Goal: Transaction & Acquisition: Purchase product/service

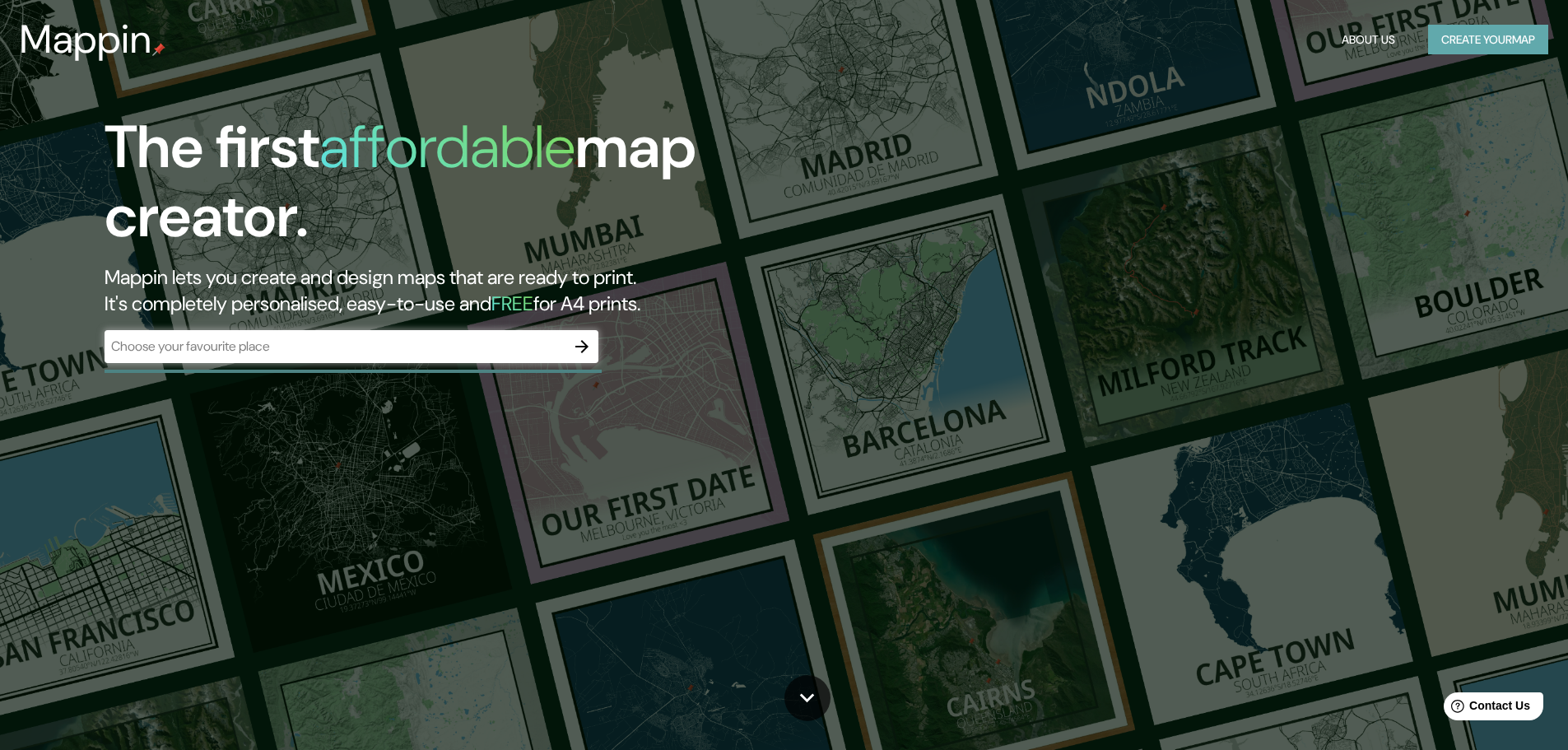
click at [1452, 39] on button "Create your map" at bounding box center [1489, 40] width 120 height 31
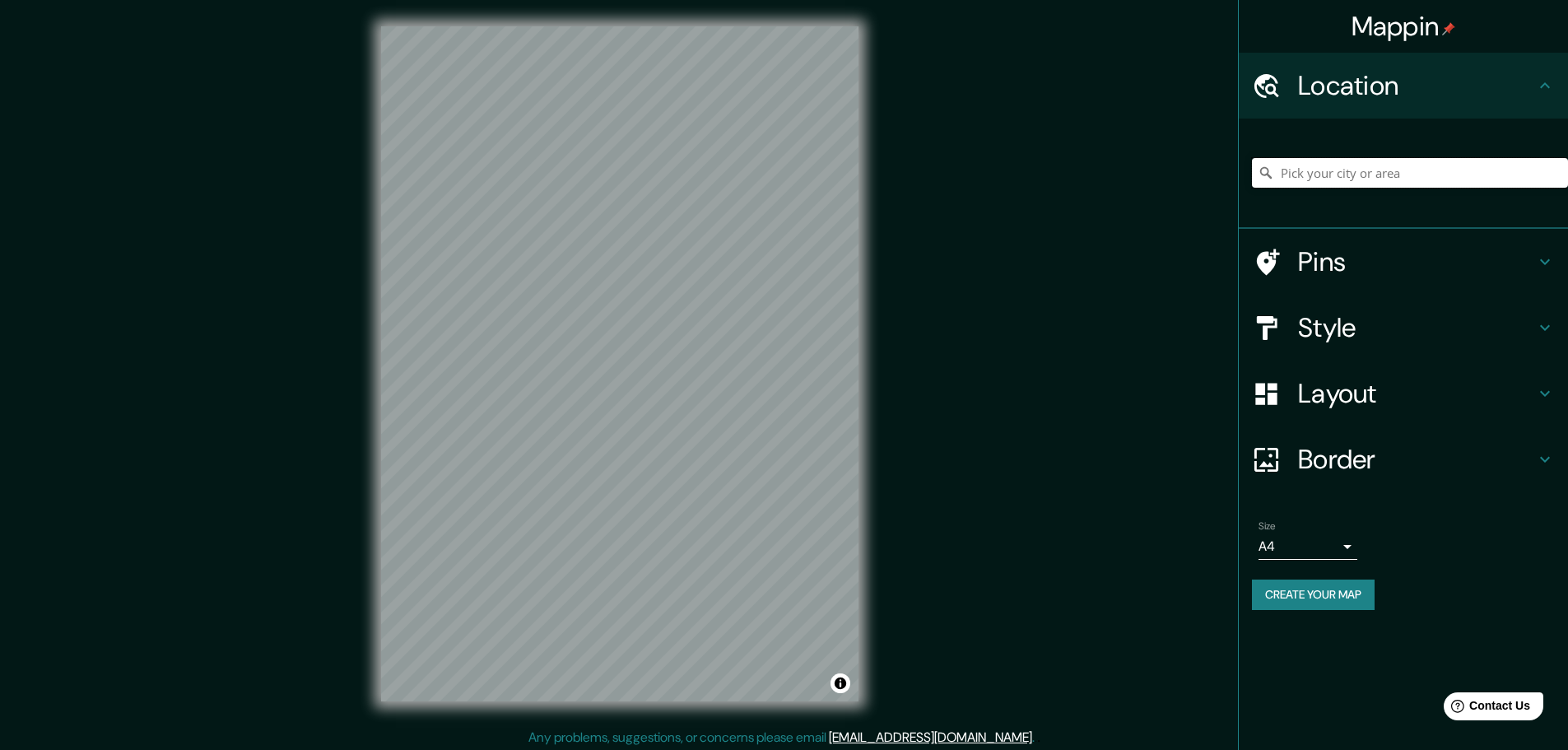
click at [1333, 173] on input "Pick your city or area" at bounding box center [1410, 173] width 316 height 30
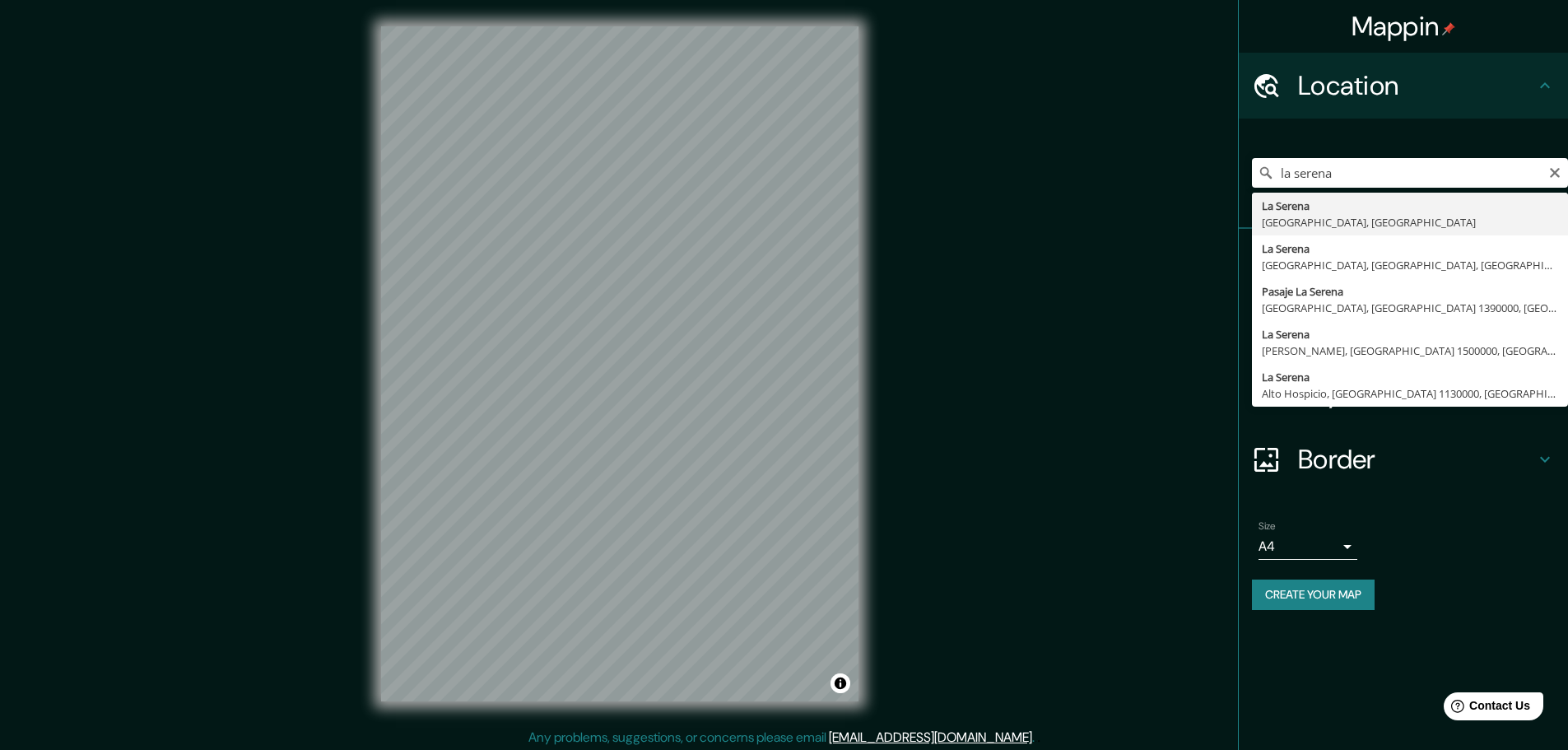
type input "[GEOGRAPHIC_DATA], [GEOGRAPHIC_DATA], [GEOGRAPHIC_DATA]"
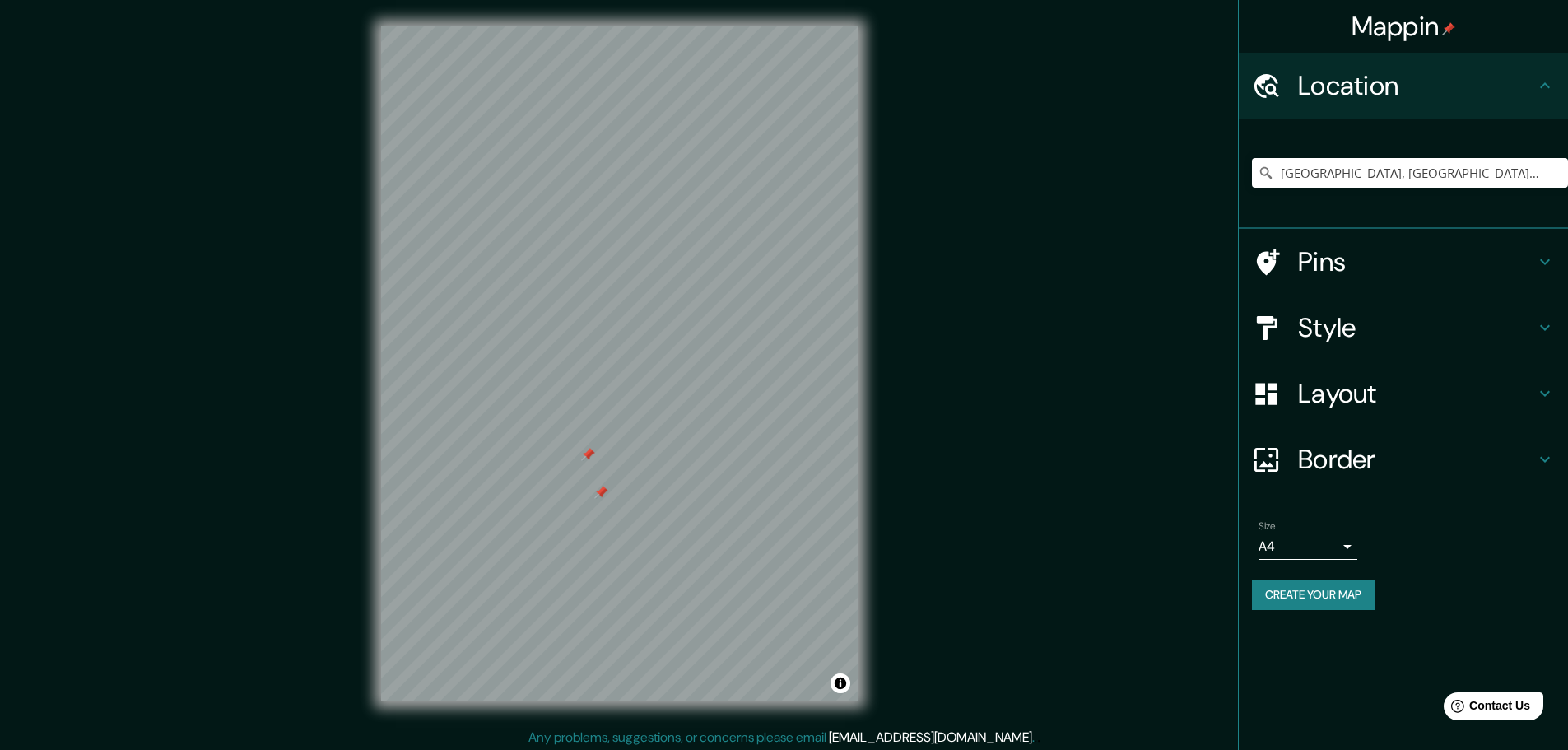
drag, startPoint x: 630, startPoint y: 352, endPoint x: 584, endPoint y: 454, distance: 111.9
click at [584, 454] on div at bounding box center [588, 455] width 13 height 13
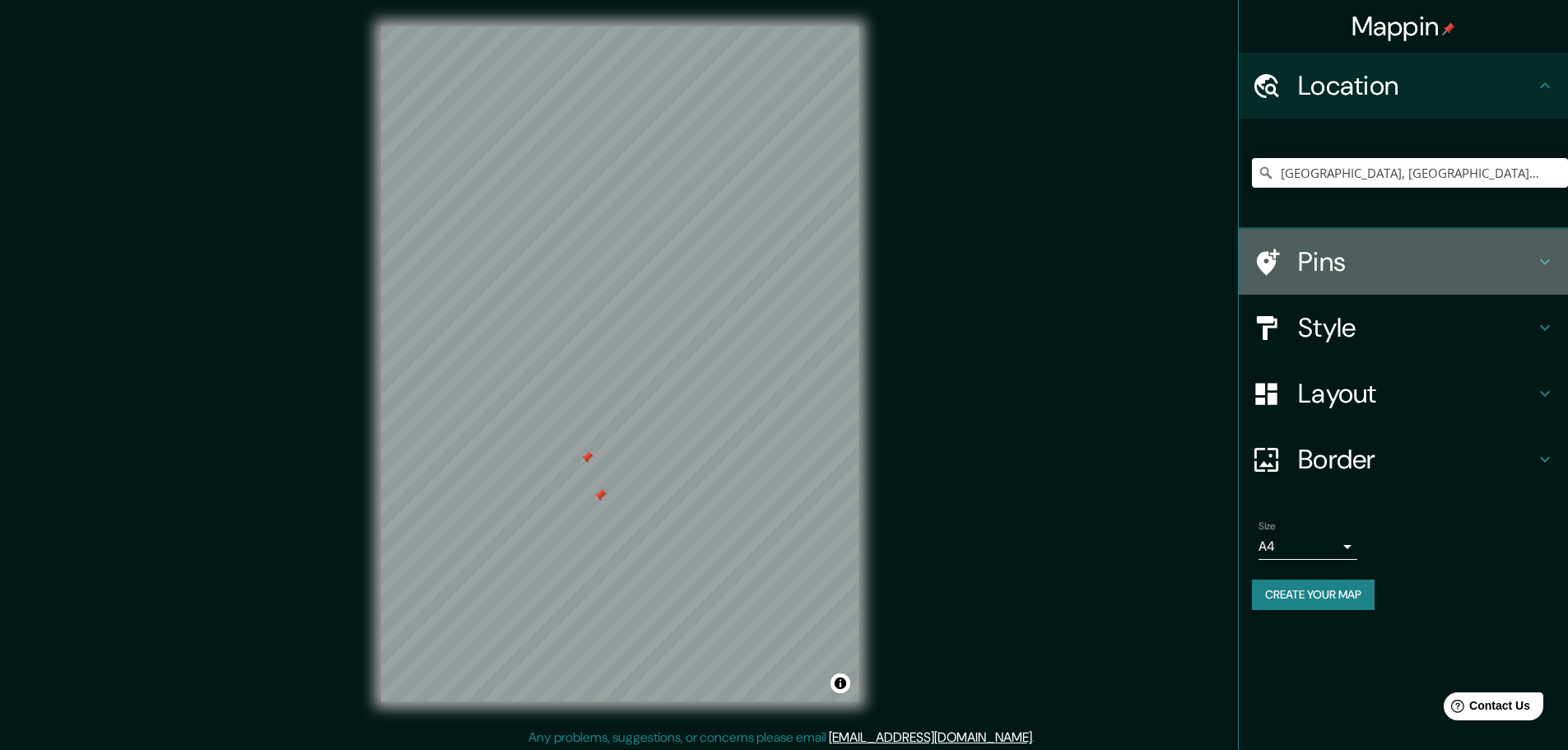
click at [1347, 273] on h4 "Pins" at bounding box center [1416, 262] width 237 height 33
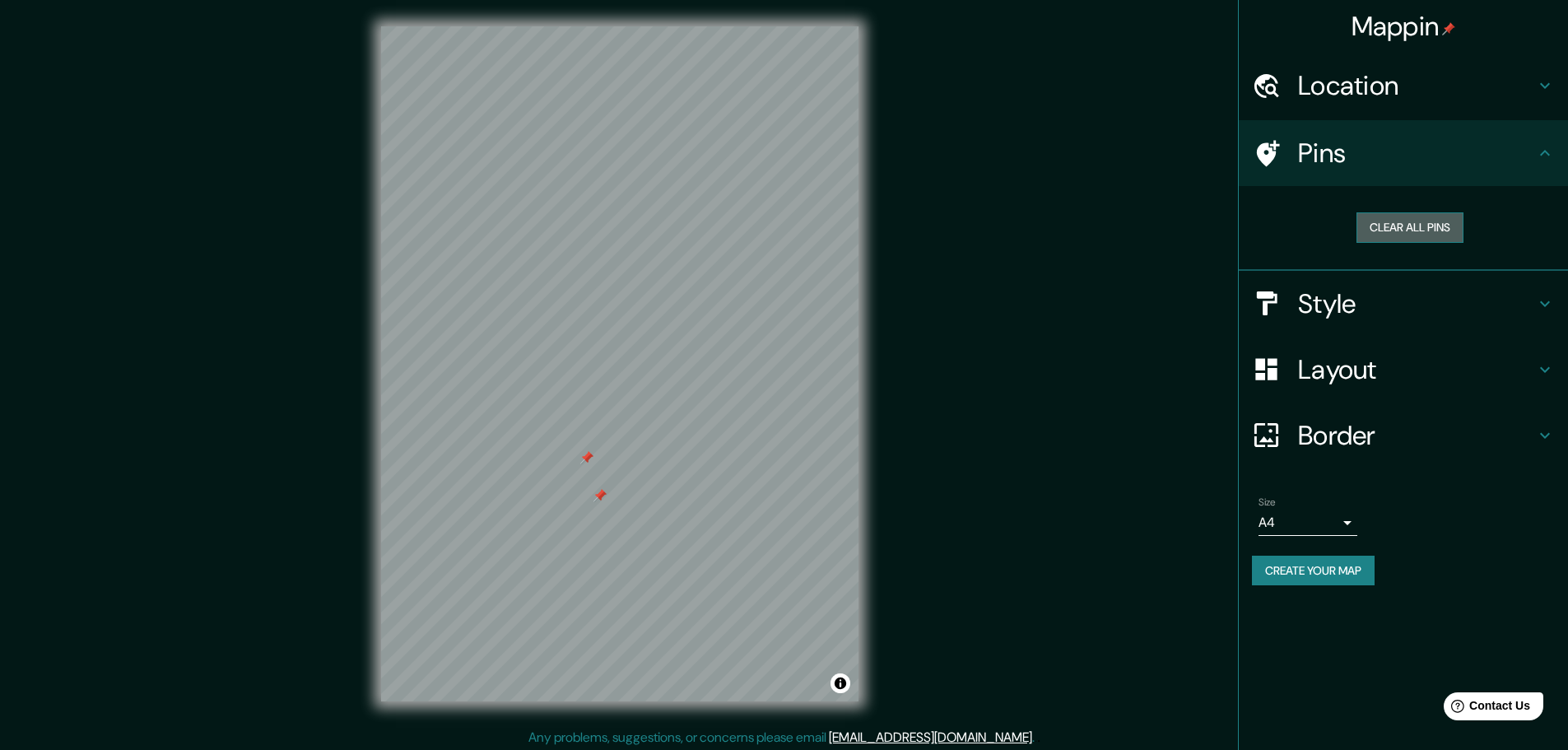
click at [1429, 232] on button "Clear all pins" at bounding box center [1410, 227] width 107 height 31
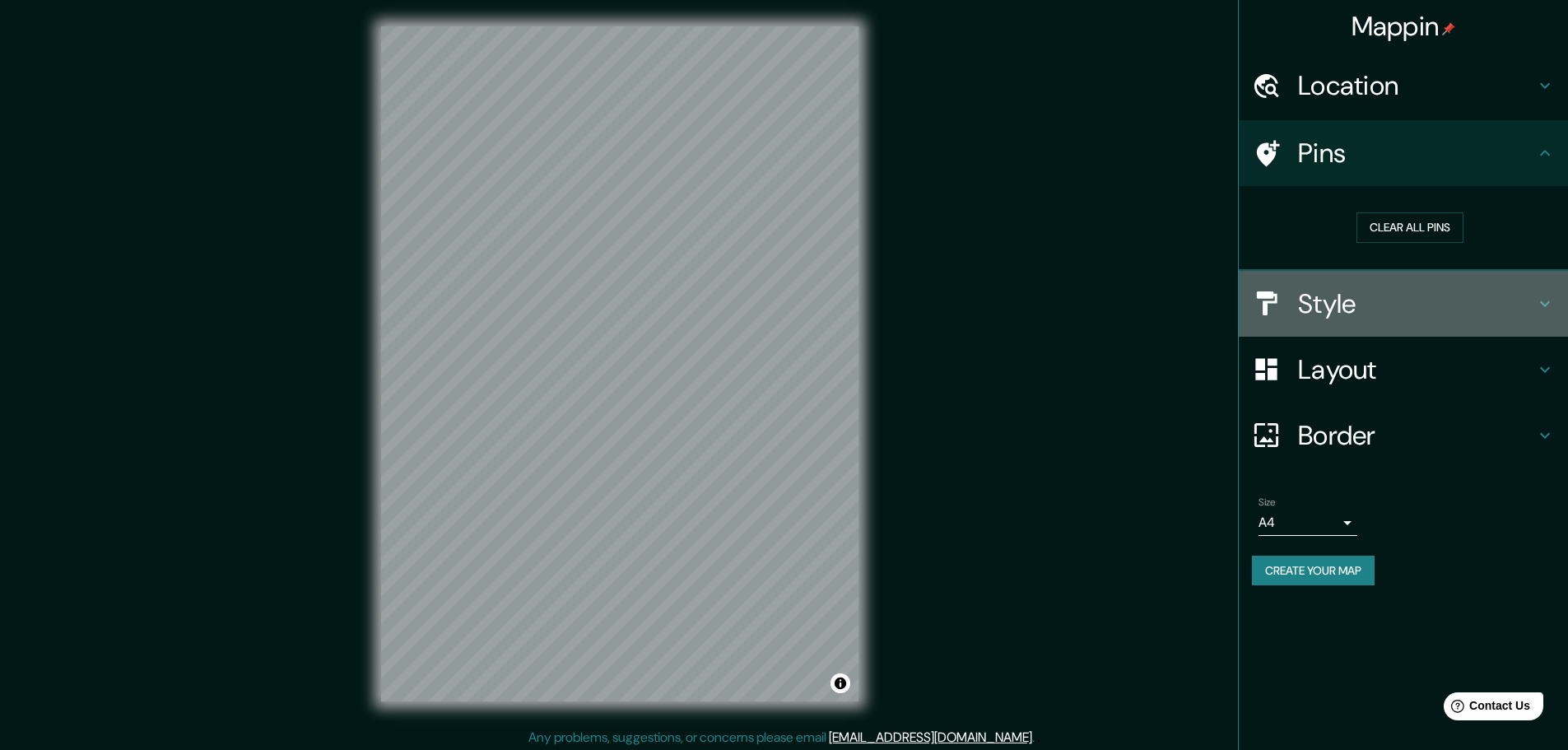
click at [1391, 300] on h4 "Style" at bounding box center [1416, 304] width 237 height 33
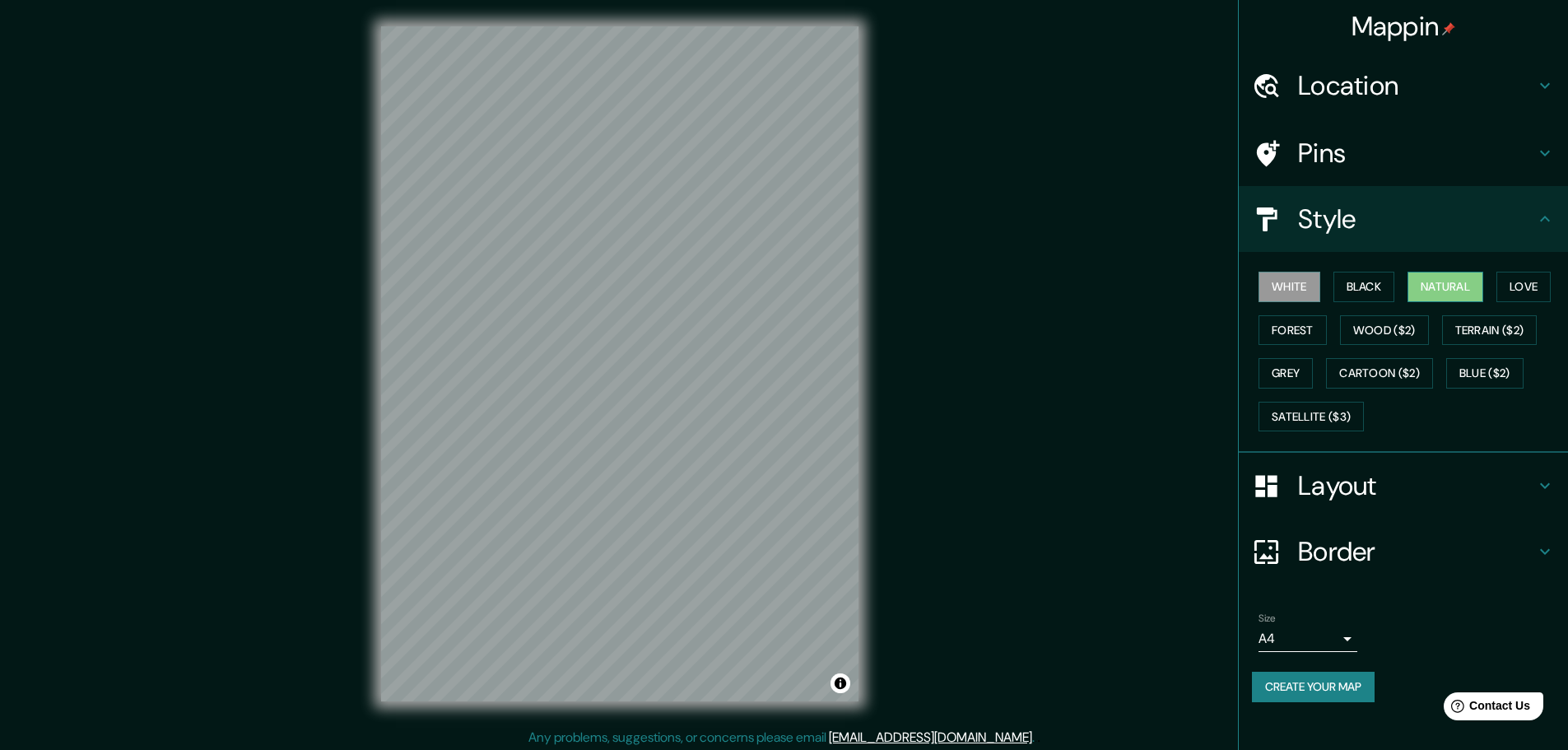
click at [1429, 295] on button "Natural" at bounding box center [1446, 286] width 76 height 31
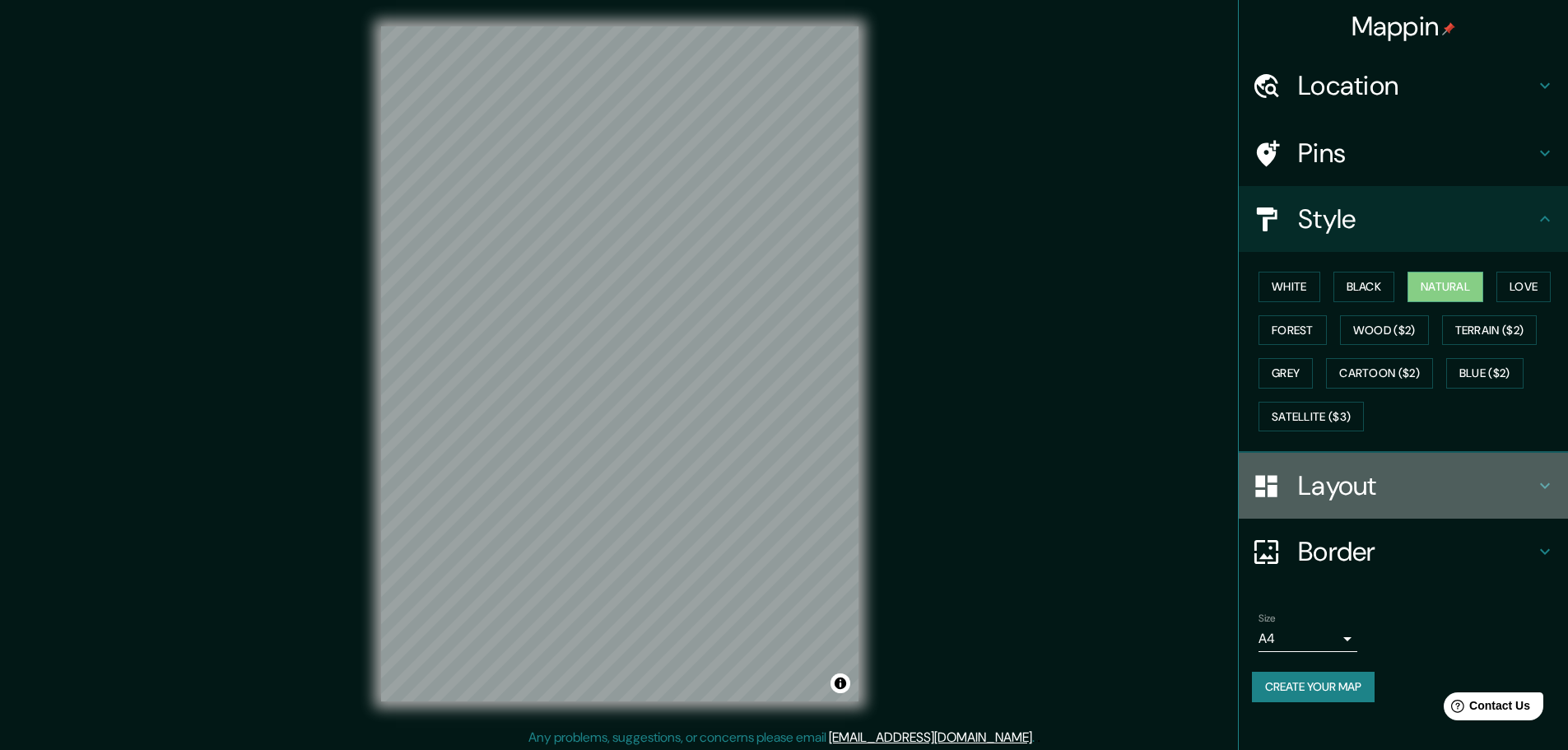
click at [1355, 474] on h4 "Layout" at bounding box center [1416, 486] width 237 height 33
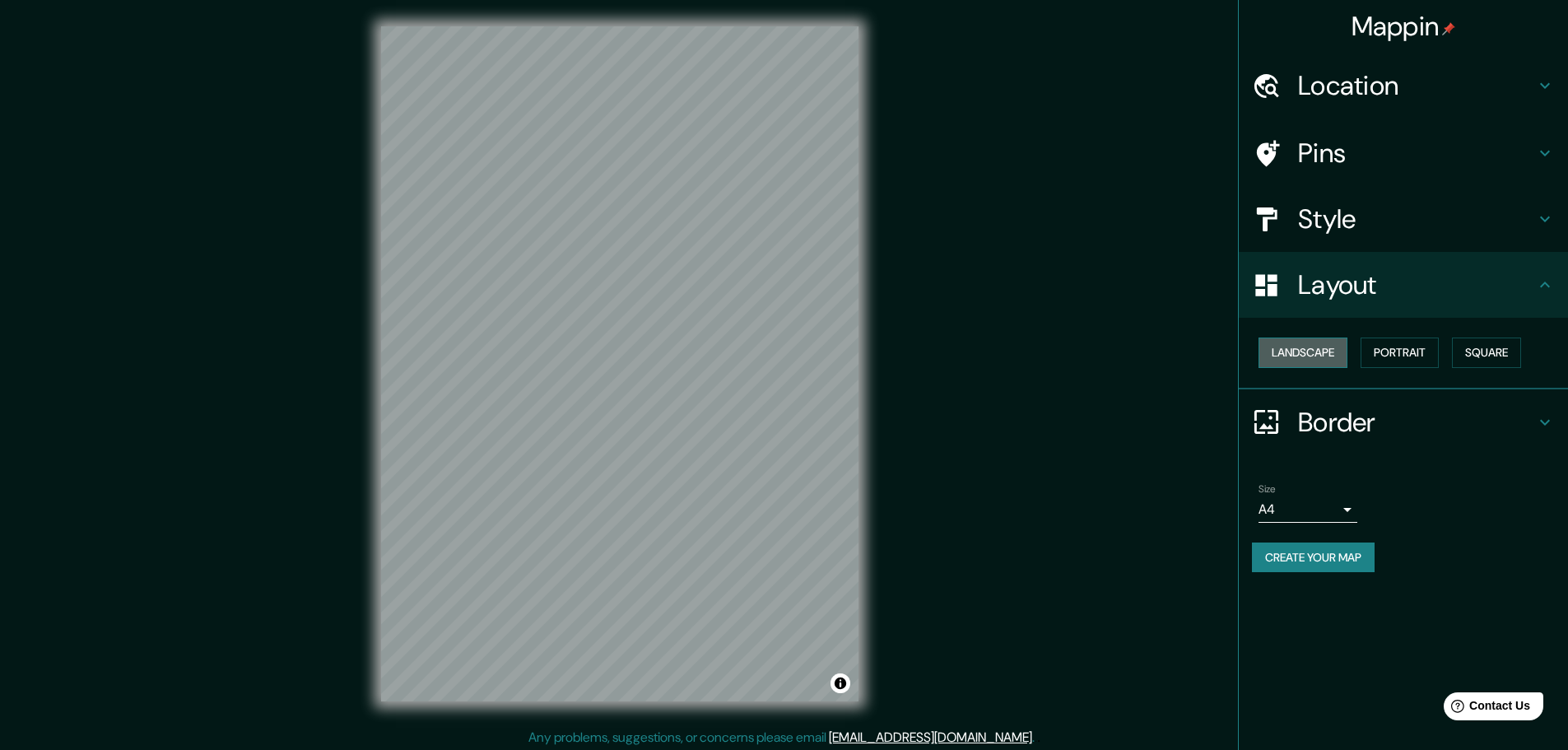
click at [1342, 352] on button "Landscape" at bounding box center [1303, 352] width 89 height 31
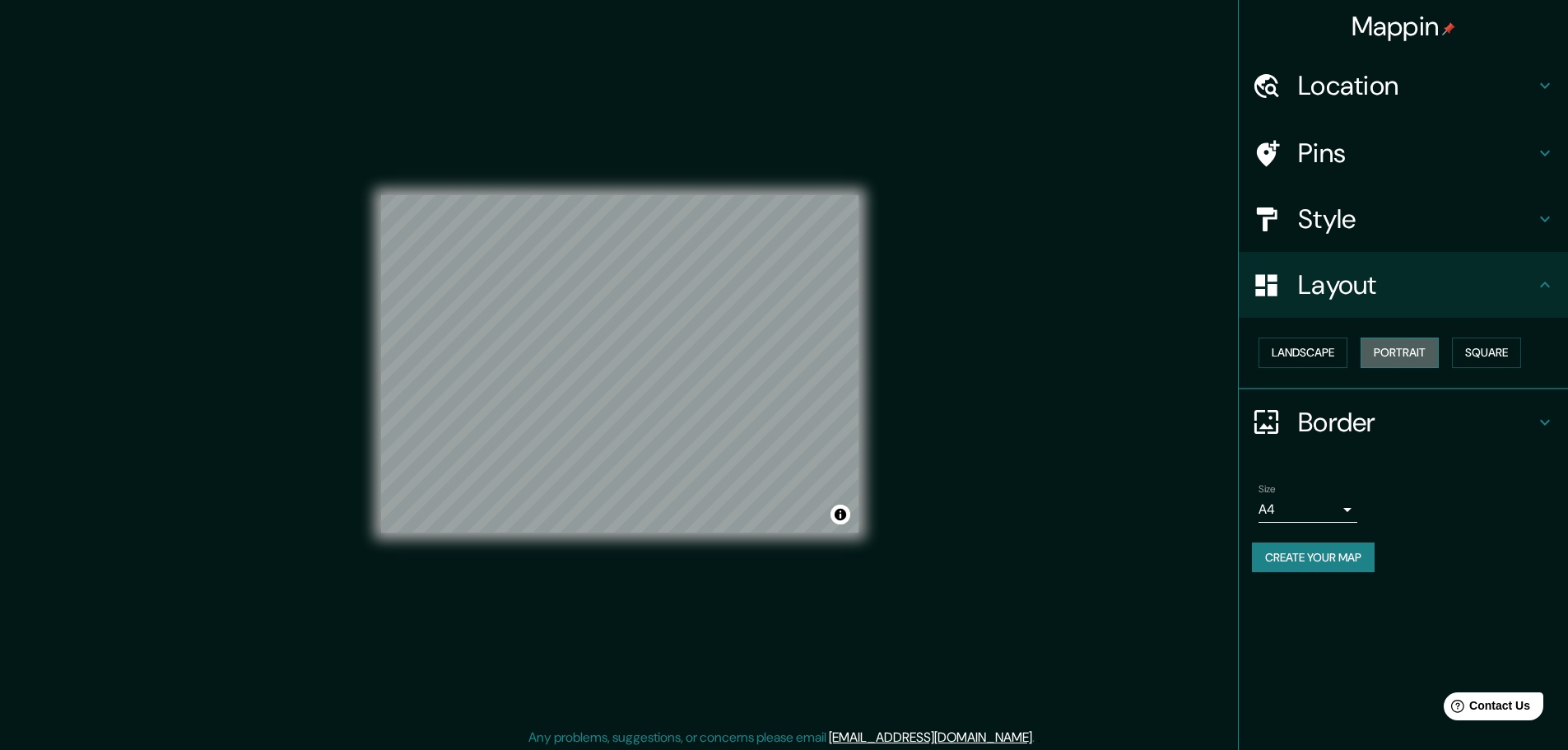
click at [1404, 356] on button "Portrait" at bounding box center [1400, 352] width 78 height 31
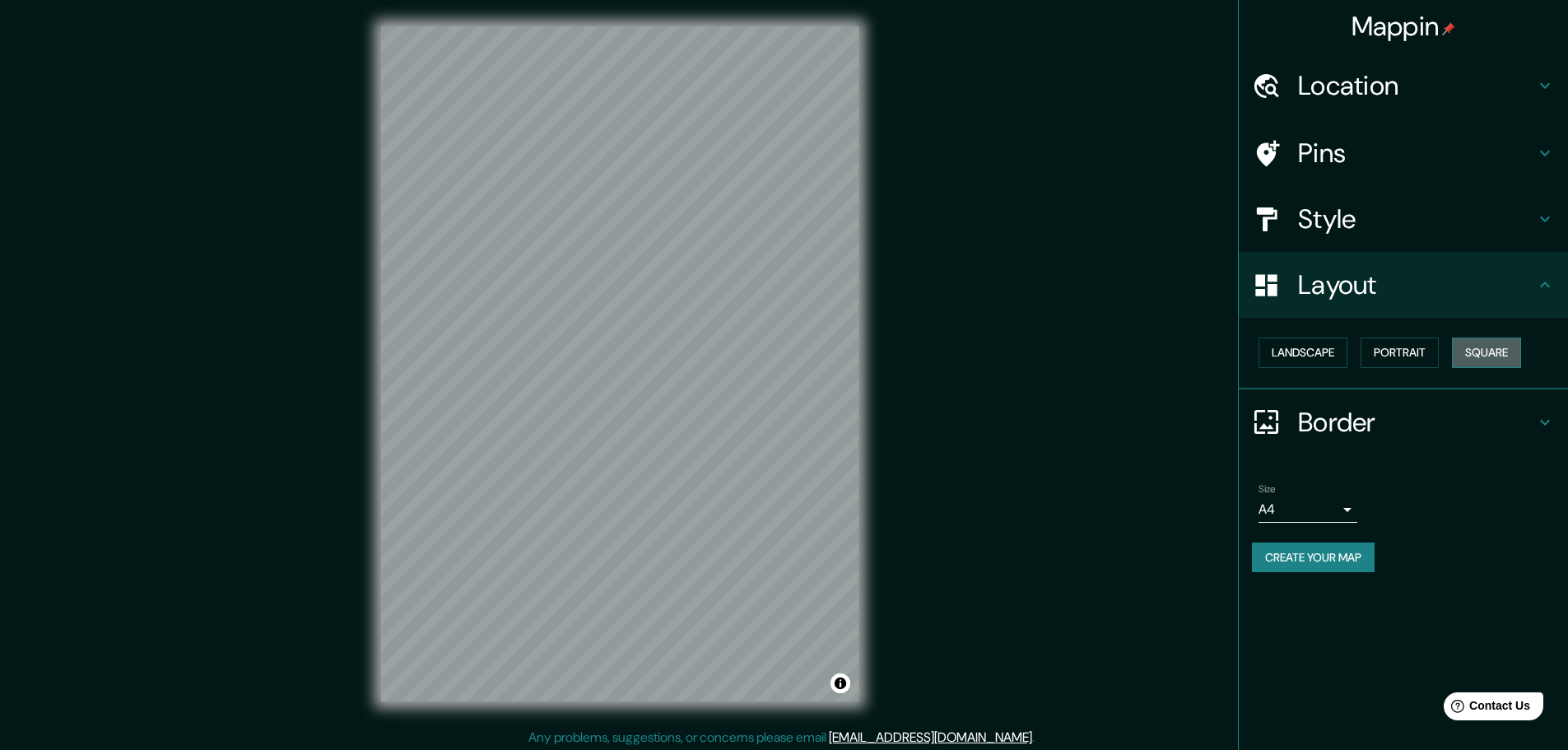
click at [1499, 355] on button "Square" at bounding box center [1487, 352] width 69 height 31
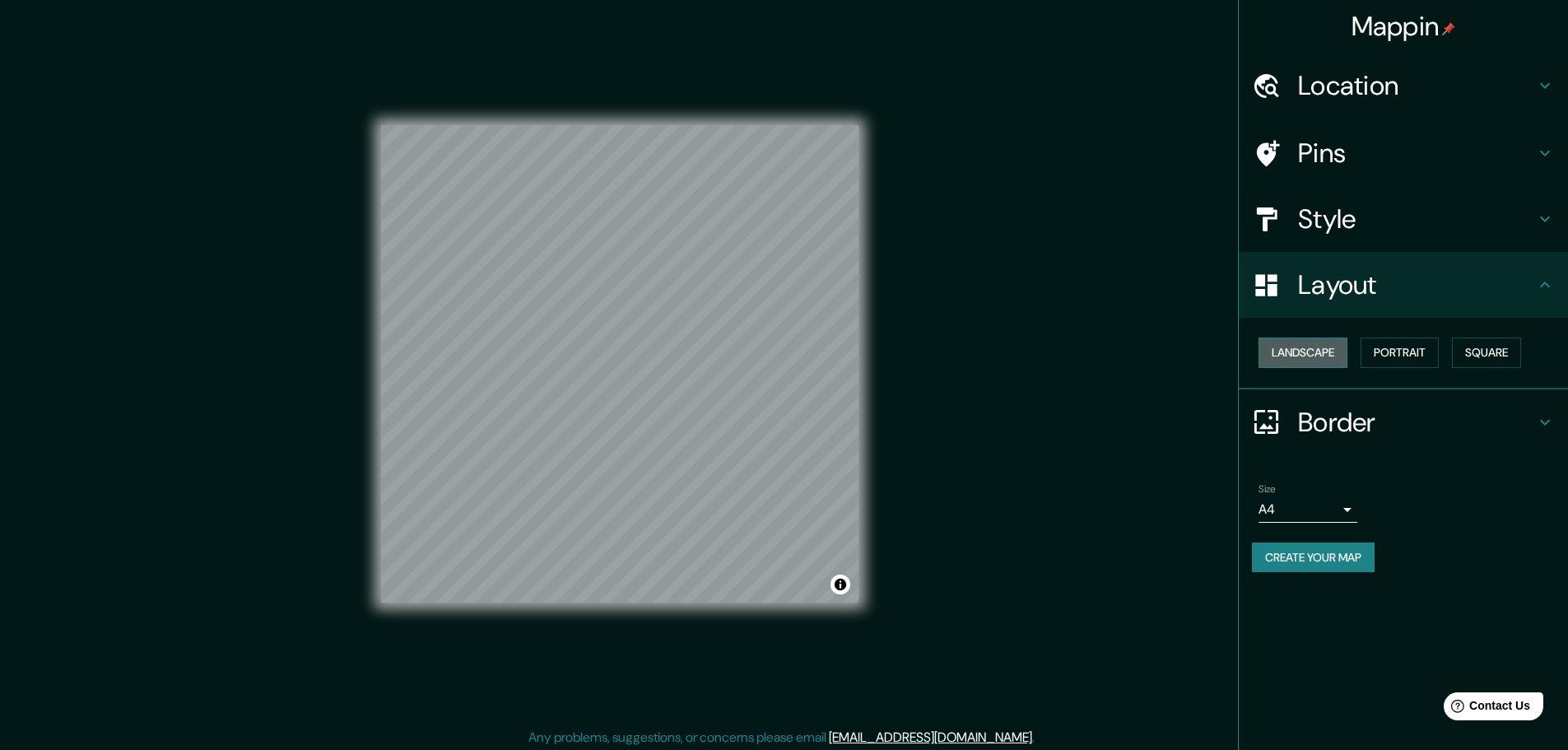
click at [1287, 349] on button "Landscape" at bounding box center [1303, 352] width 89 height 31
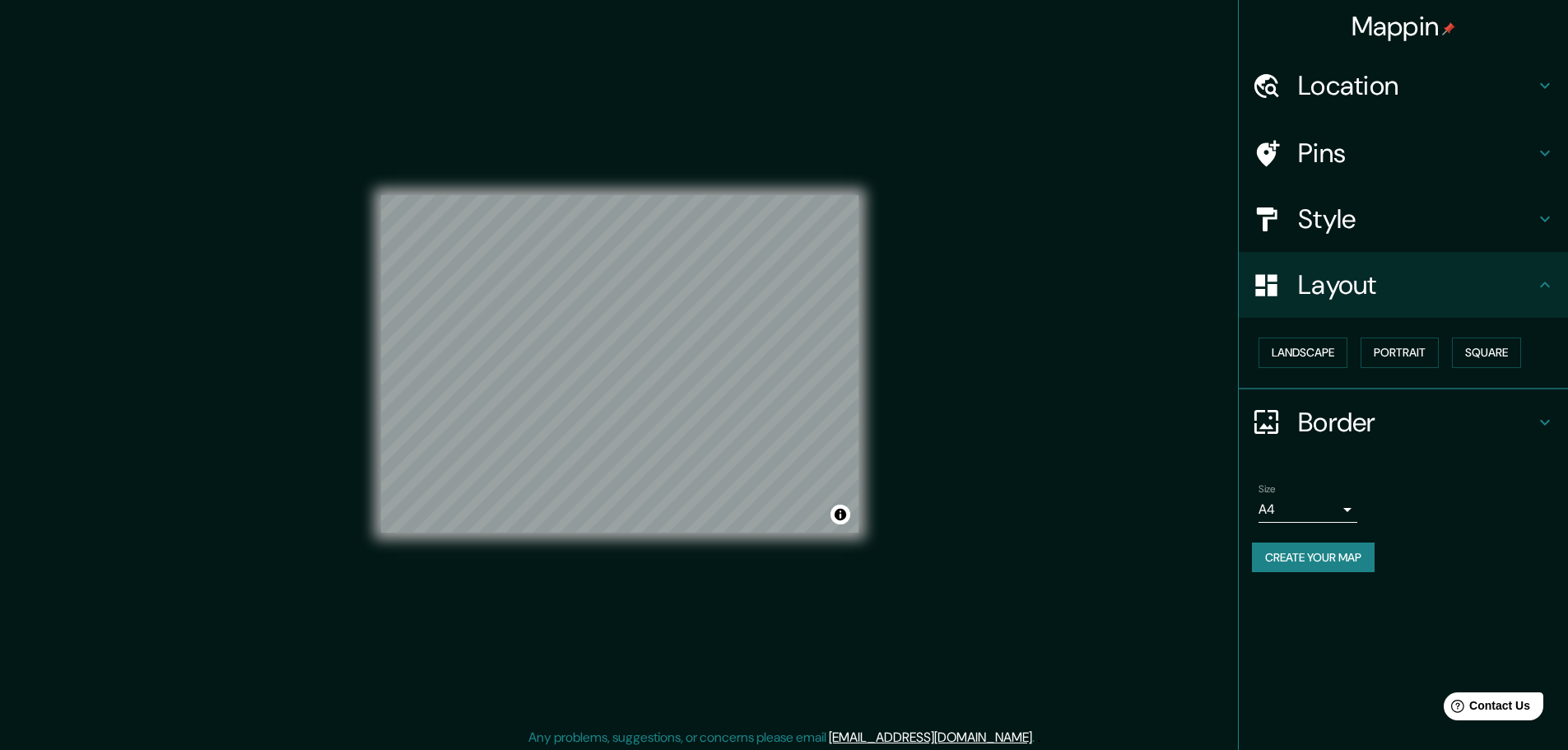
click at [1369, 369] on div "Landscape [GEOGRAPHIC_DATA]" at bounding box center [1410, 352] width 316 height 44
click at [1400, 354] on button "Portrait" at bounding box center [1400, 352] width 78 height 31
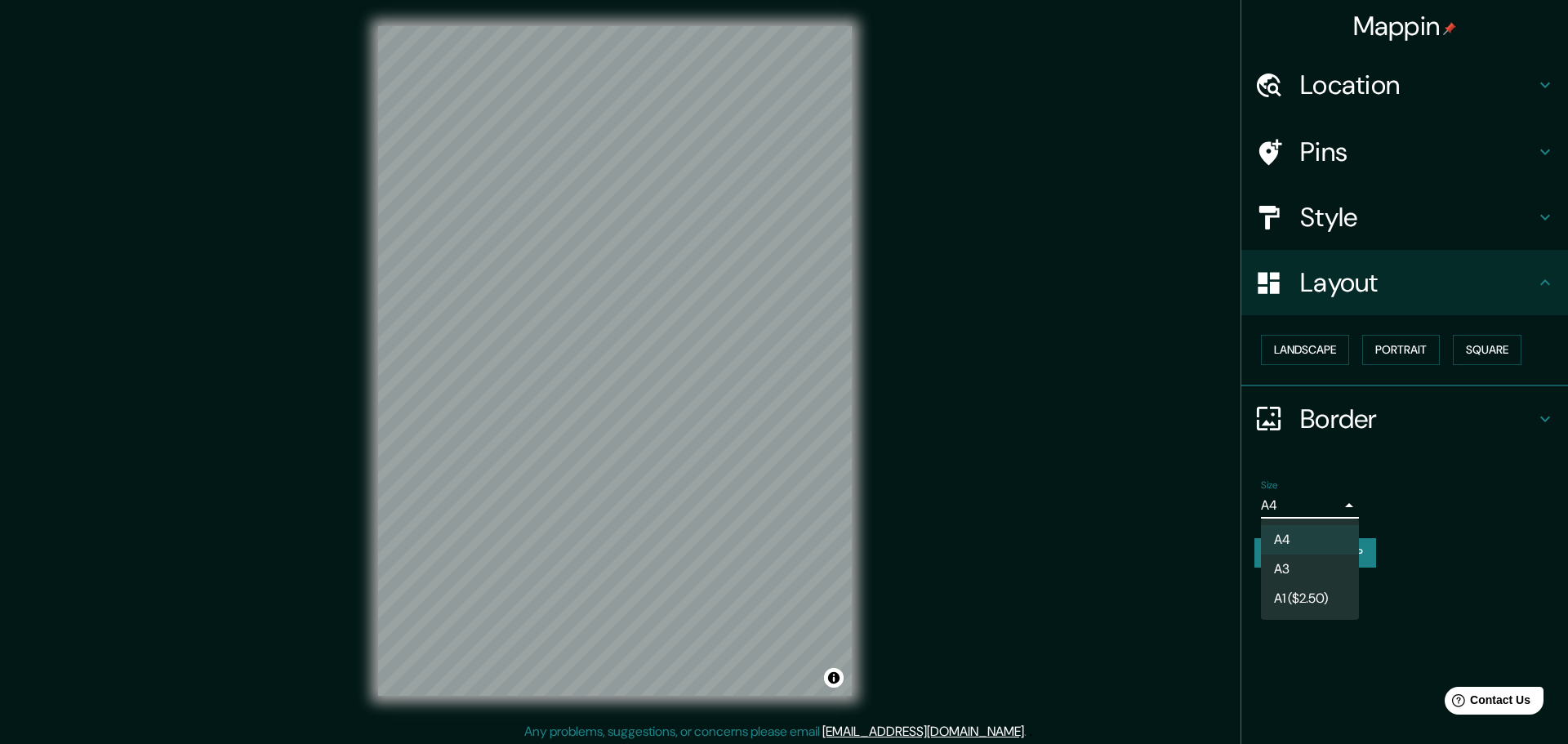
click at [1332, 507] on body "Mappin Location [GEOGRAPHIC_DATA], [GEOGRAPHIC_DATA], [GEOGRAPHIC_DATA] Pins St…" at bounding box center [784, 372] width 1568 height 744
click at [1290, 576] on li "A3" at bounding box center [1310, 569] width 98 height 29
type input "a4"
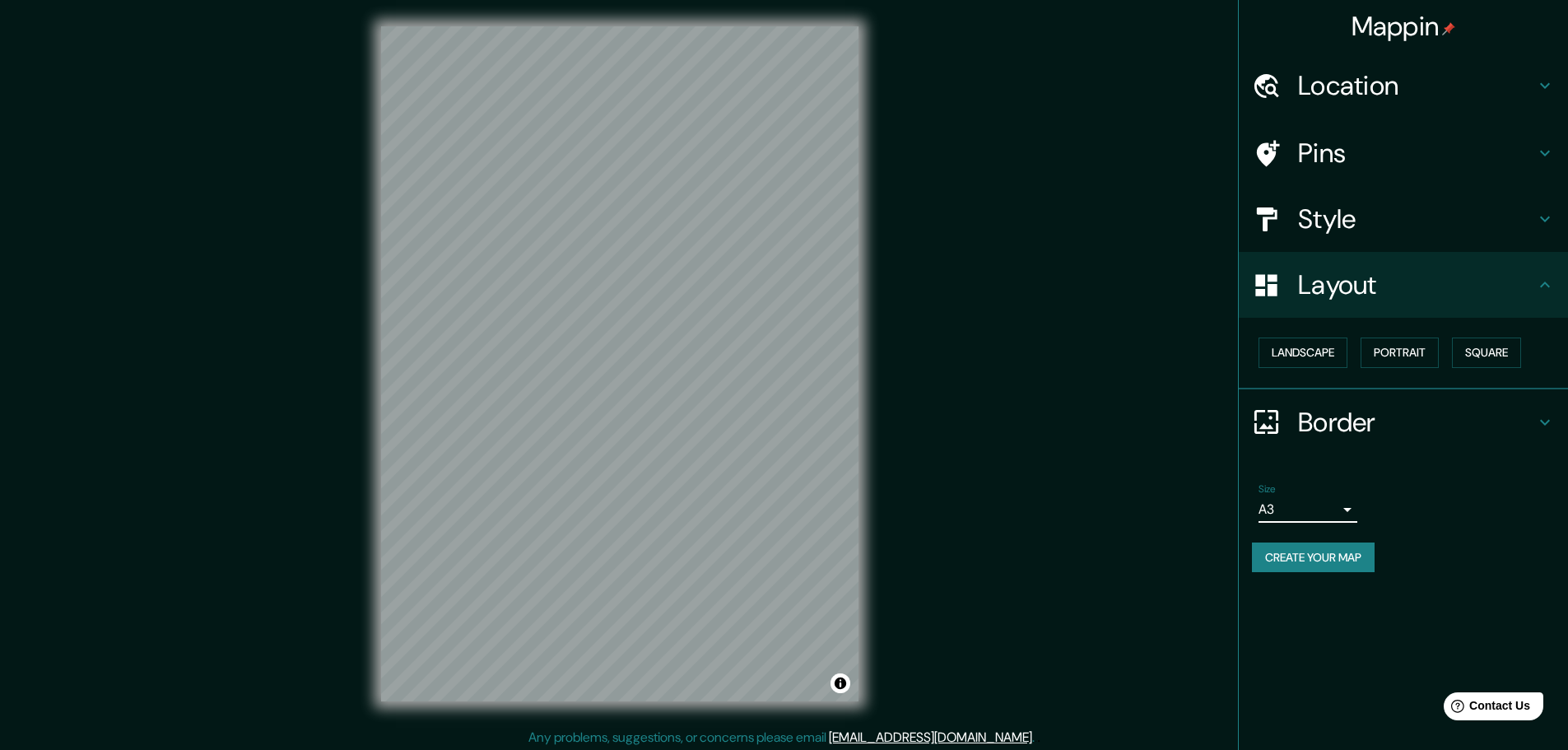
click at [1456, 506] on div "Size A3 a4" at bounding box center [1403, 503] width 303 height 53
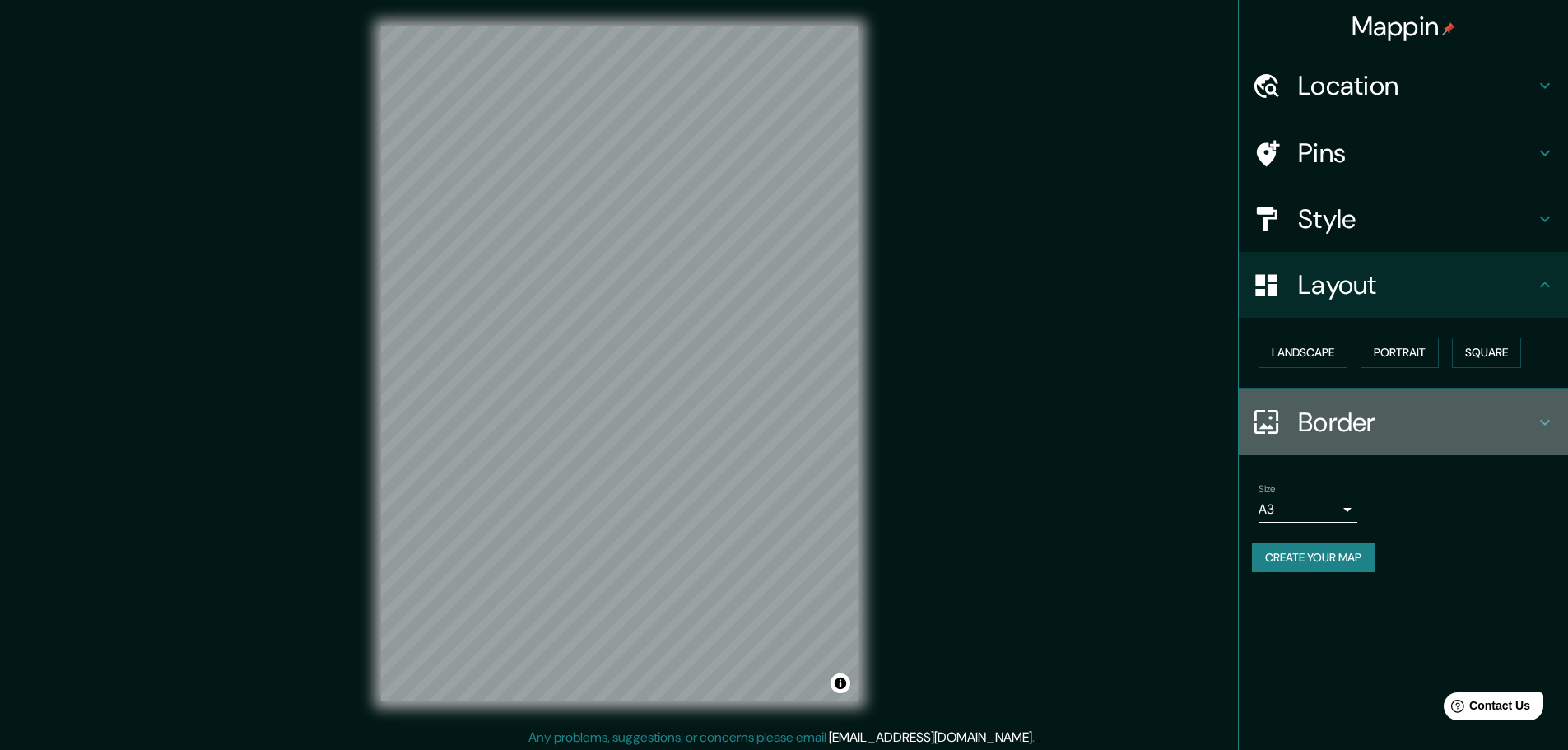
click at [1540, 423] on icon at bounding box center [1545, 422] width 20 height 20
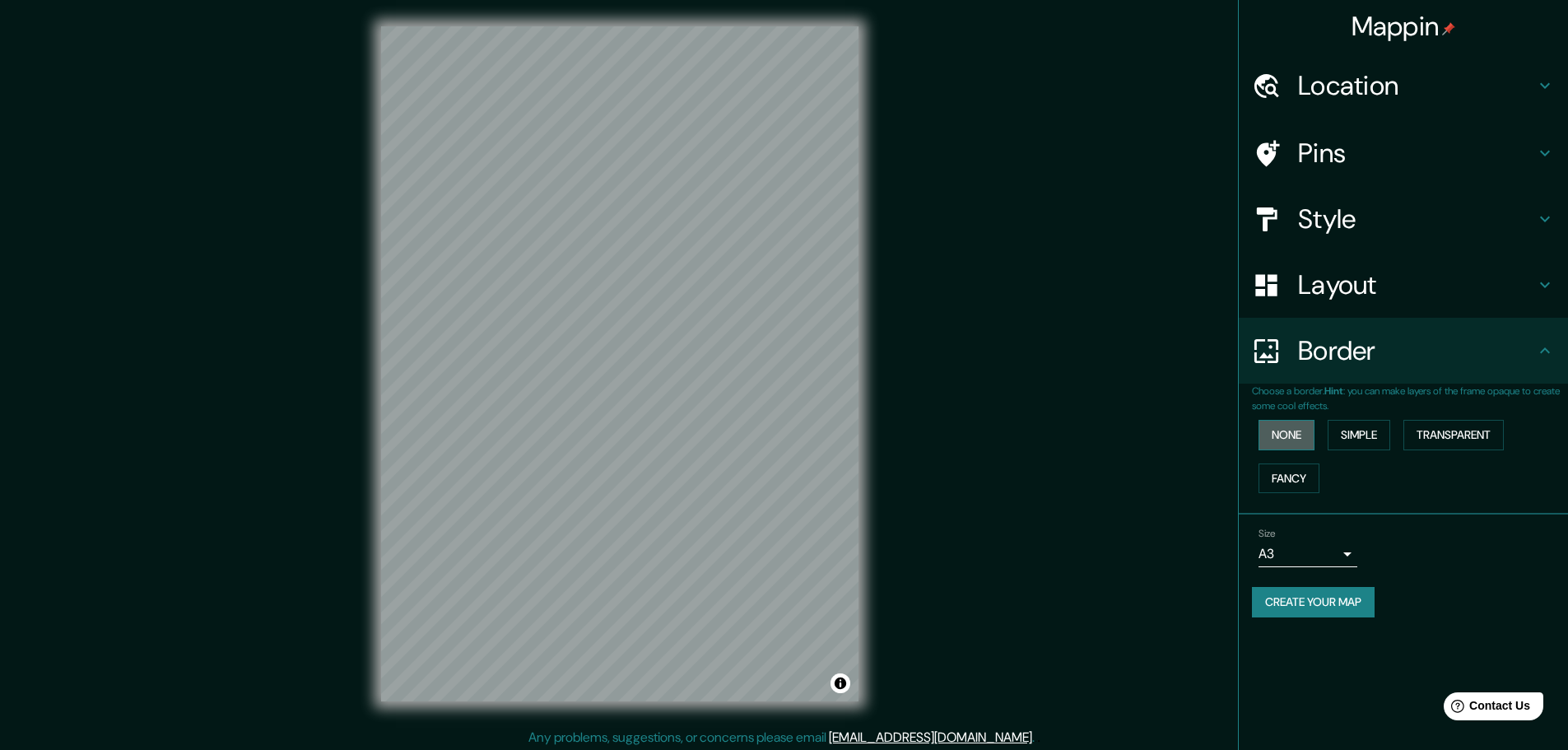
click at [1308, 433] on button "None" at bounding box center [1287, 435] width 56 height 31
click at [1453, 577] on div "Size A3 a4 Create your map" at bounding box center [1403, 575] width 303 height 110
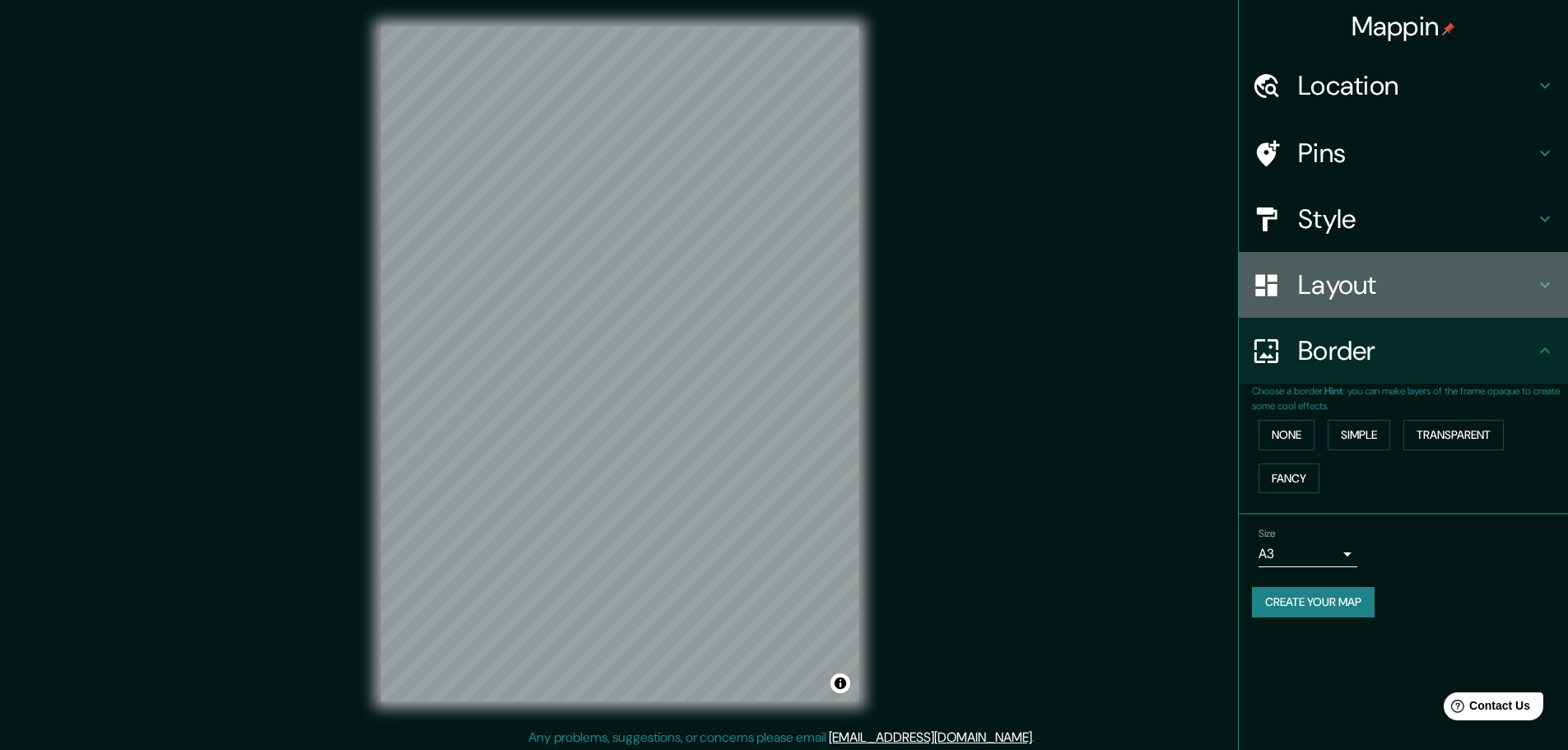
click at [1546, 280] on icon at bounding box center [1545, 285] width 20 height 20
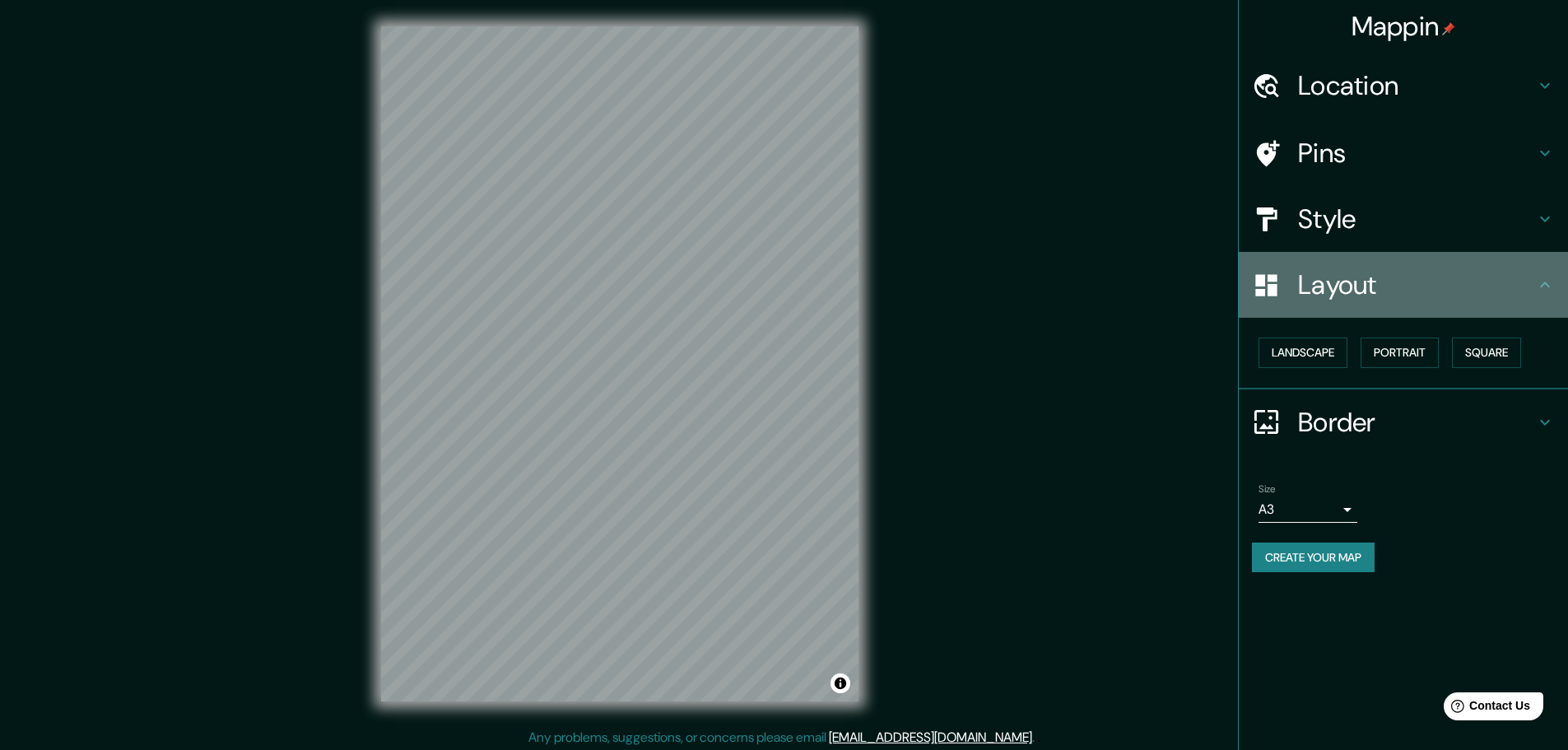
click at [1338, 275] on h4 "Layout" at bounding box center [1416, 285] width 237 height 33
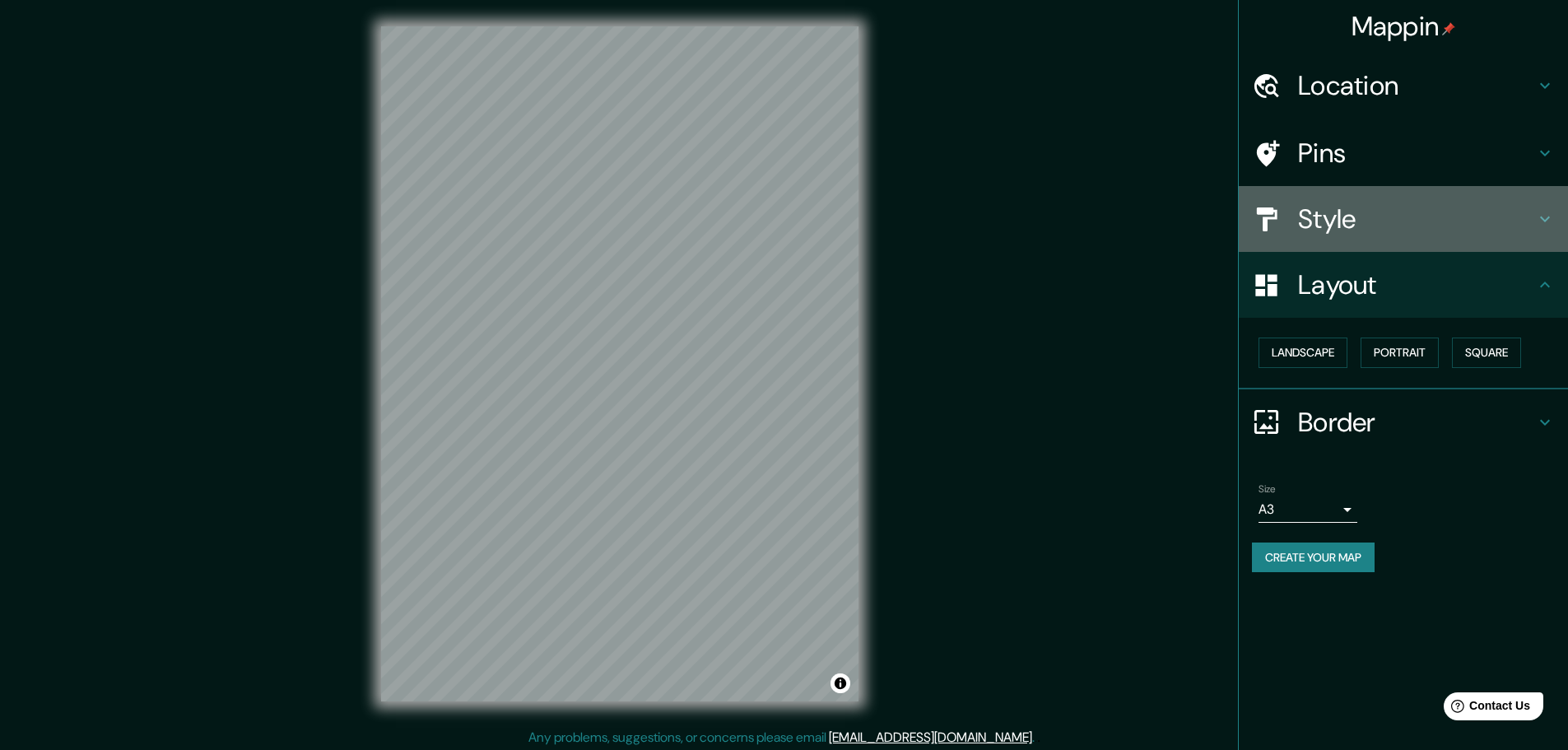
click at [1513, 229] on h4 "Style" at bounding box center [1416, 219] width 237 height 33
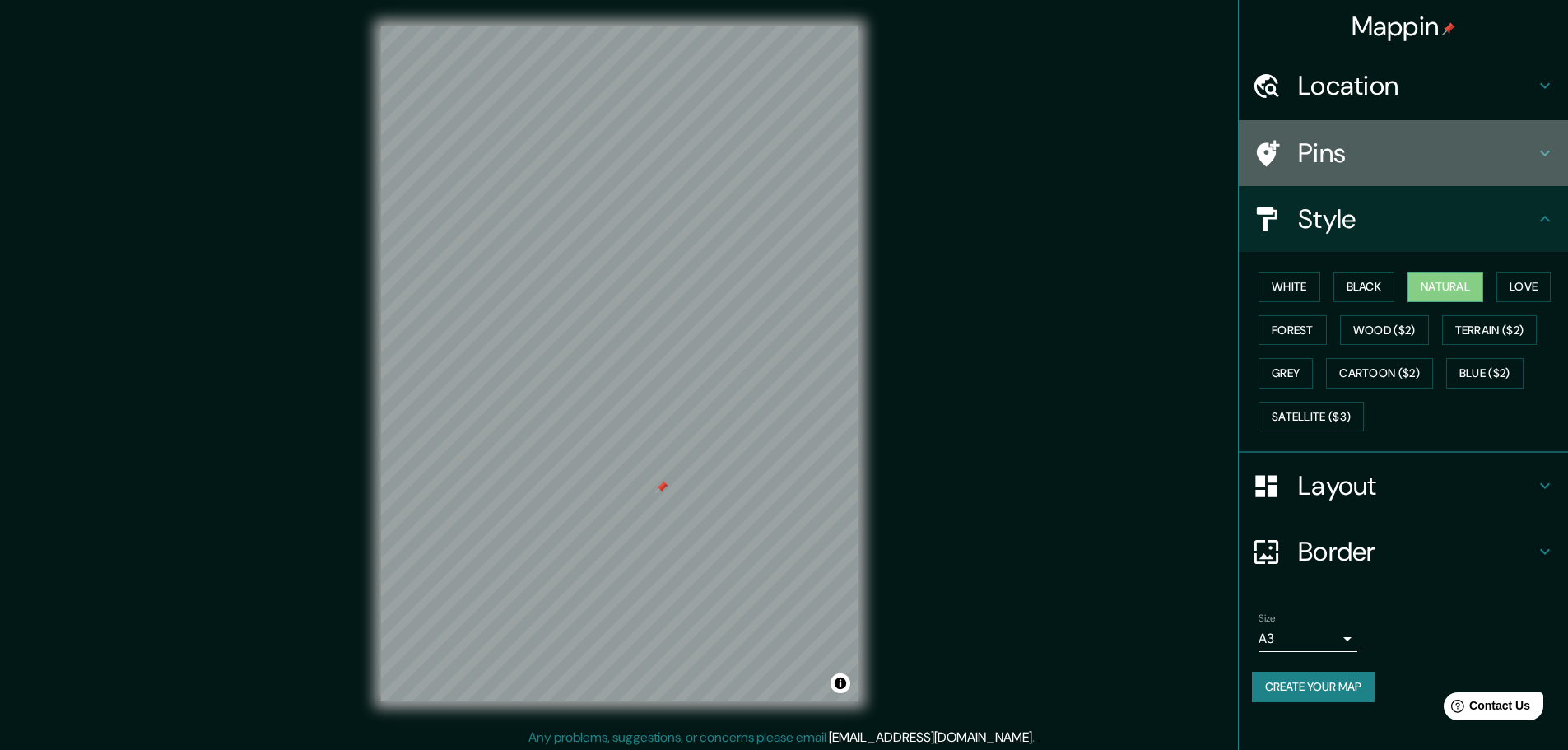
click at [1491, 149] on h4 "Pins" at bounding box center [1416, 153] width 237 height 33
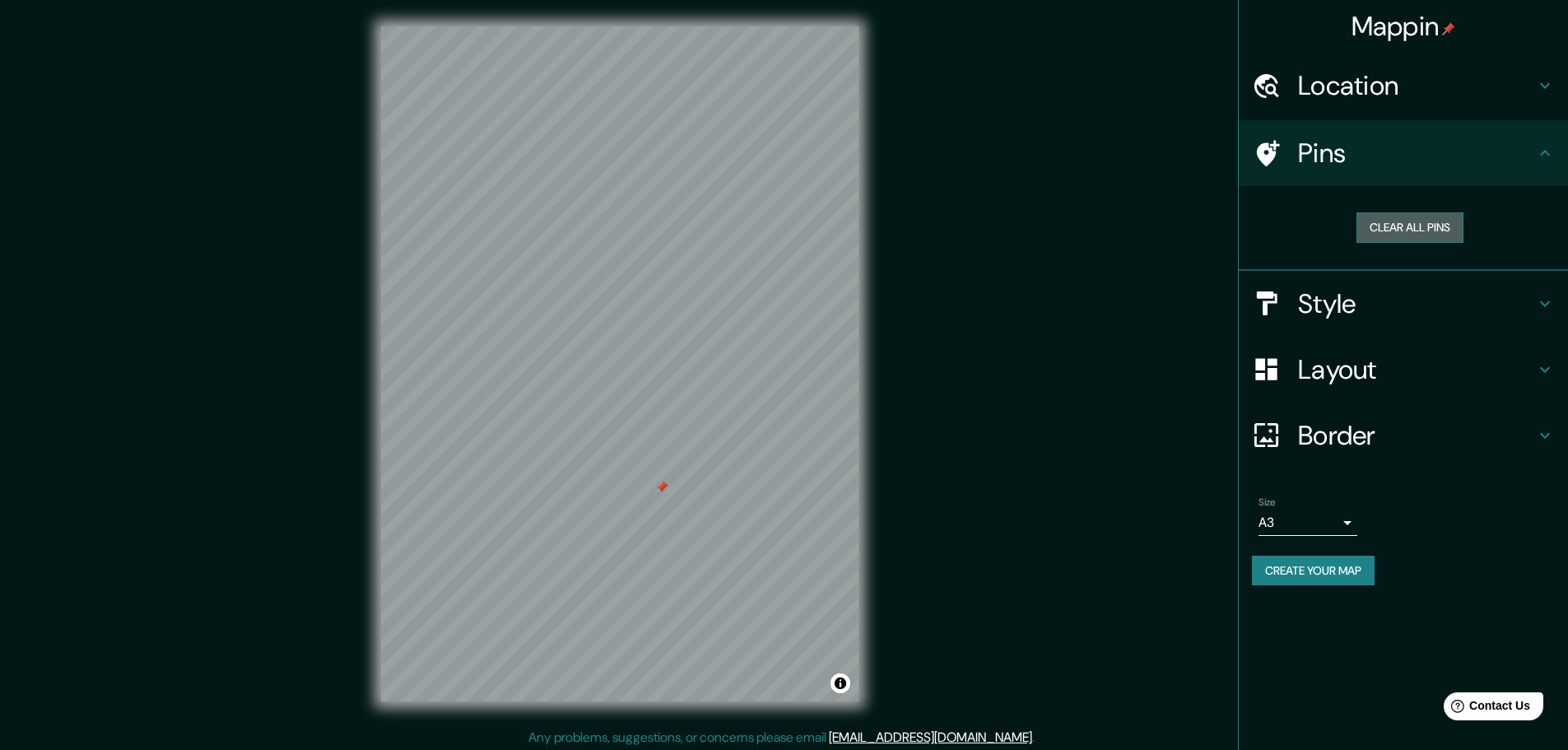
click at [1434, 224] on button "Clear all pins" at bounding box center [1410, 227] width 107 height 31
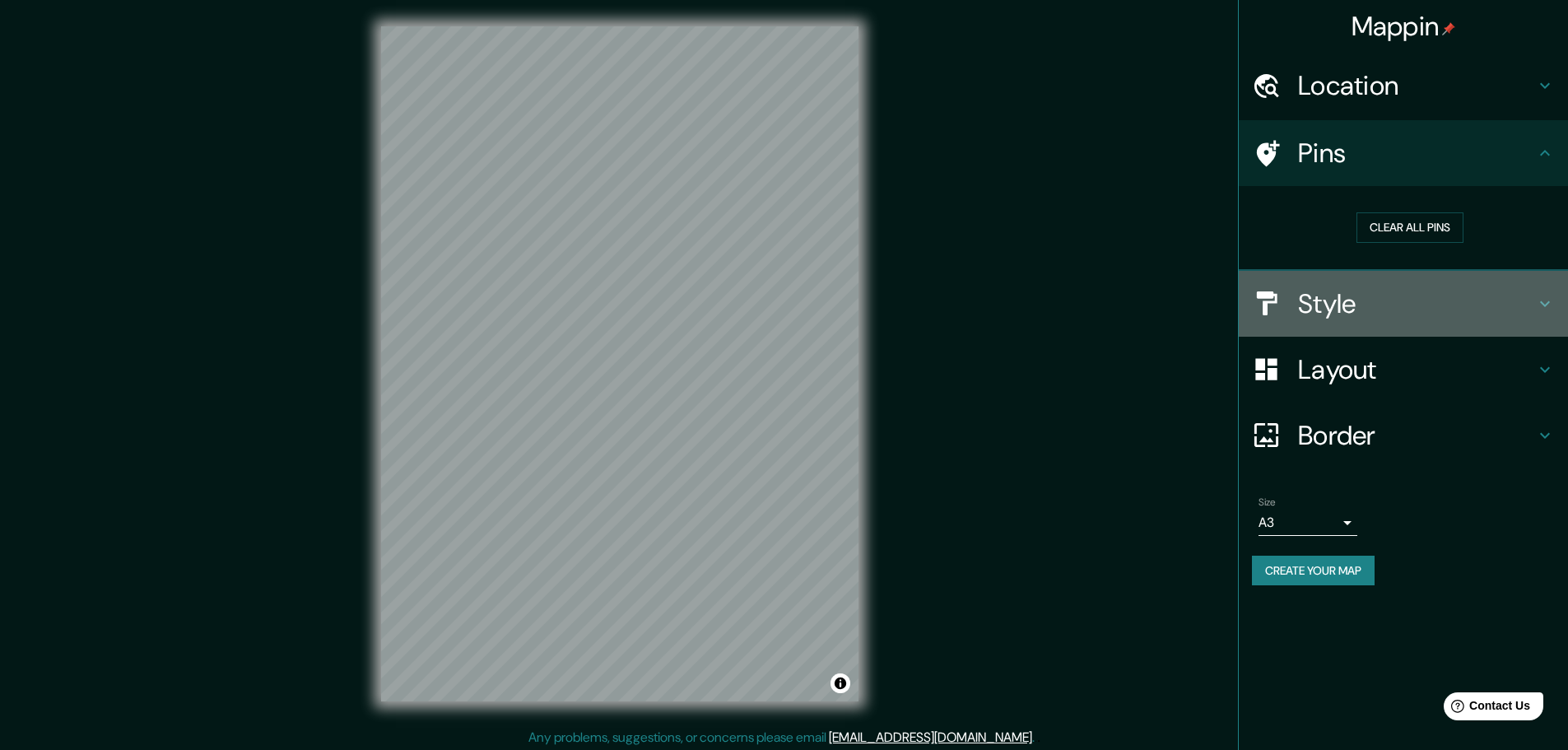
click at [1357, 310] on h4 "Style" at bounding box center [1416, 304] width 237 height 33
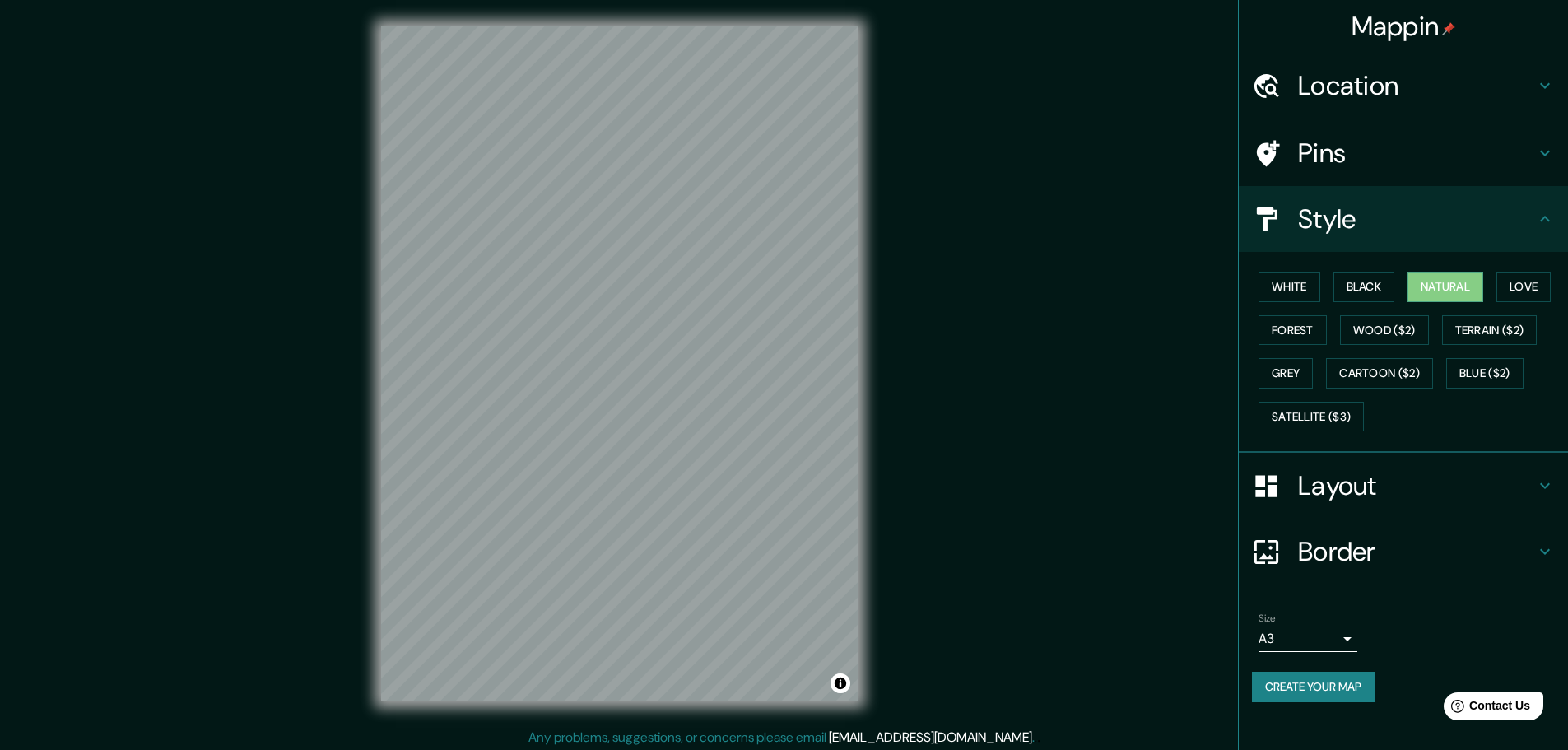
click at [979, 200] on div "Mappin Location Pins Style White Black Natural Love Forest Wood ($2) Terrain ($…" at bounding box center [784, 377] width 1568 height 754
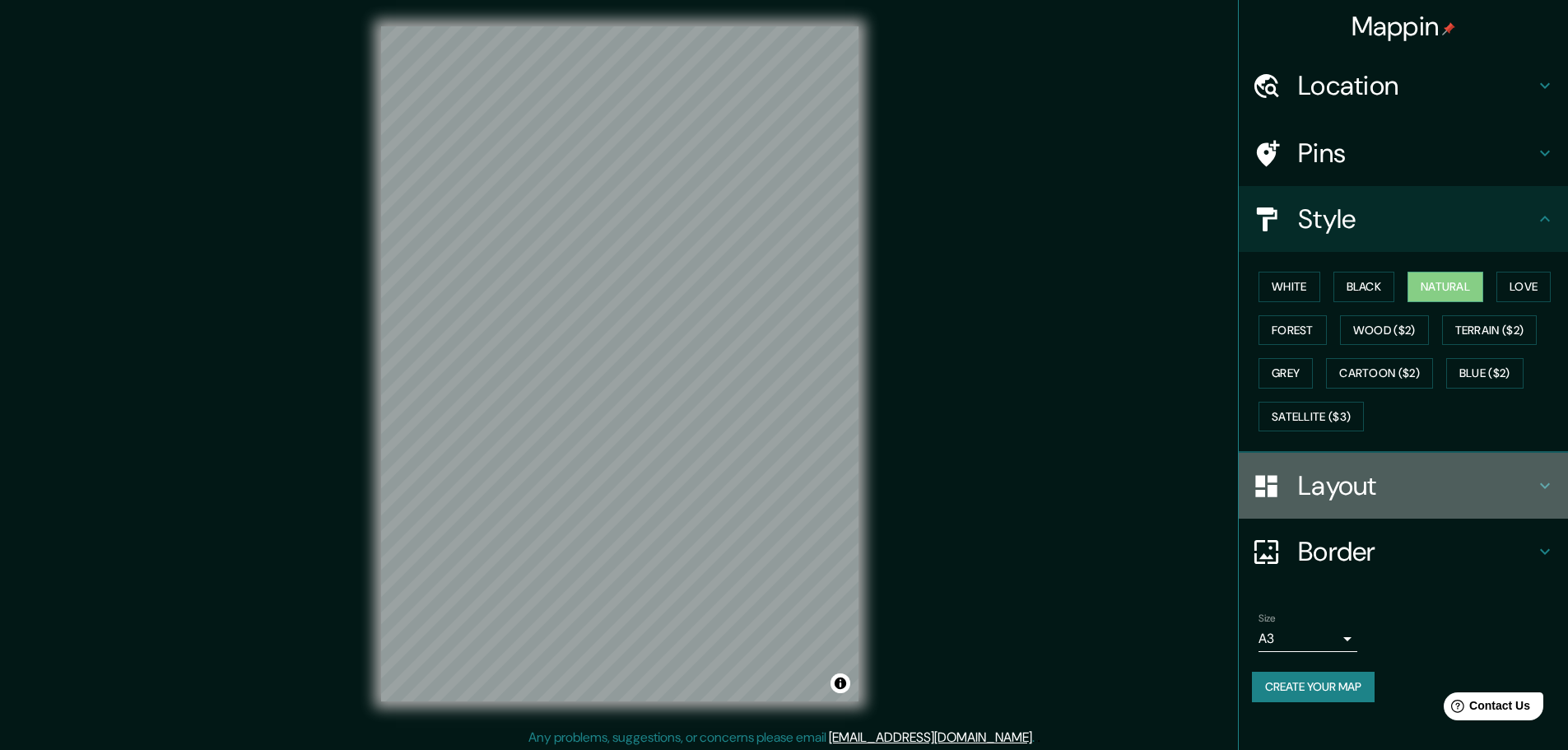
click at [1325, 477] on h4 "Layout" at bounding box center [1416, 486] width 237 height 33
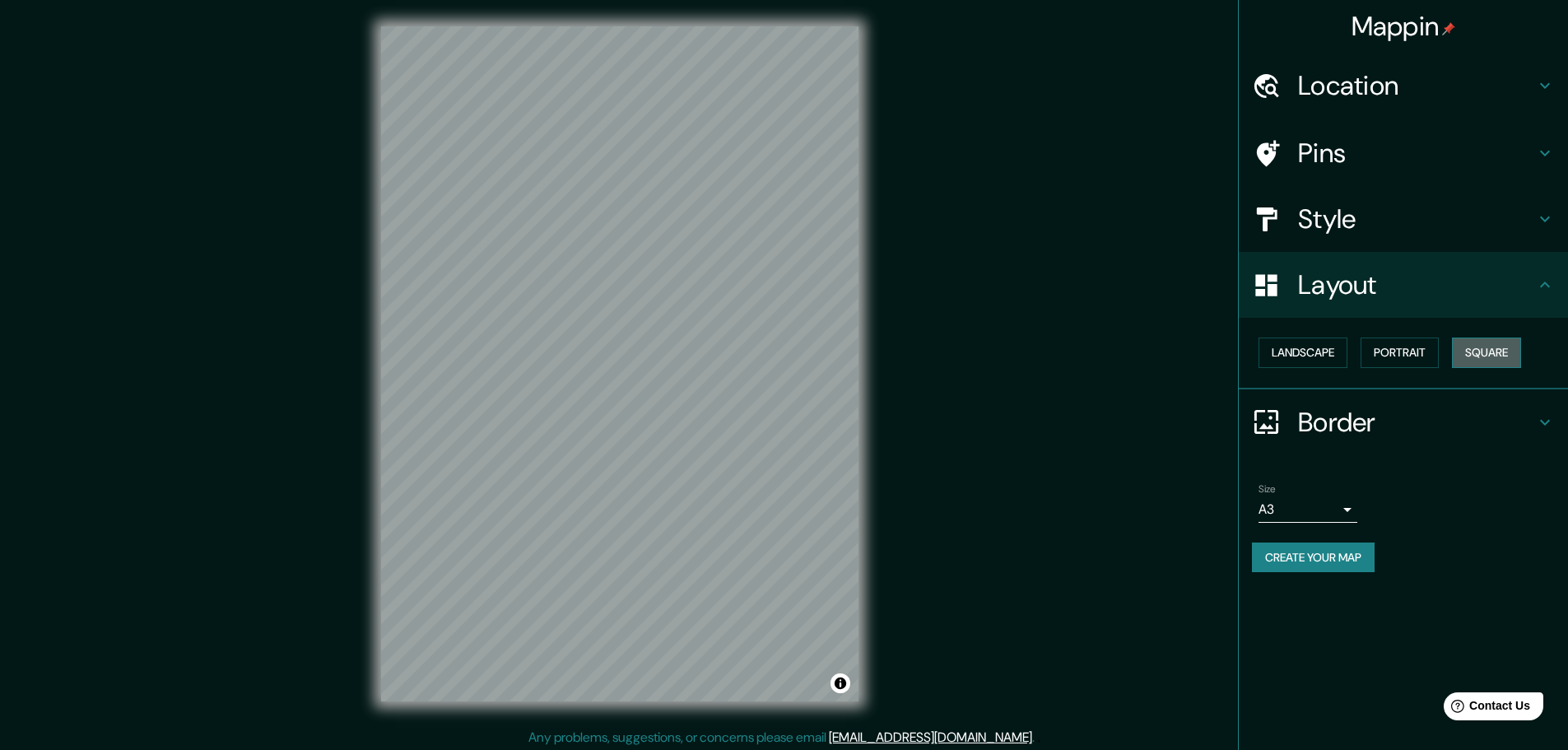
click at [1480, 350] on button "Square" at bounding box center [1487, 352] width 69 height 31
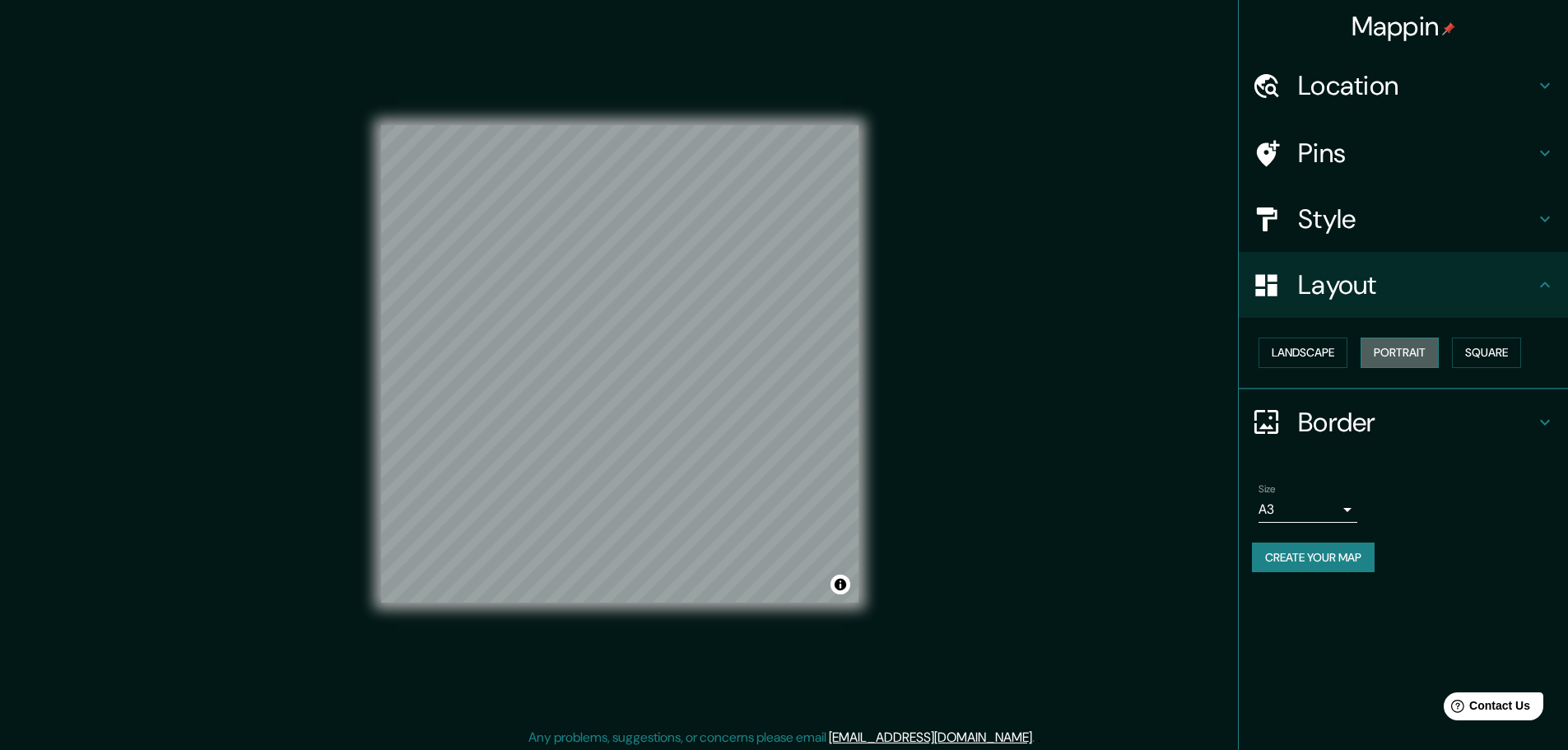
click at [1400, 364] on button "Portrait" at bounding box center [1400, 352] width 78 height 31
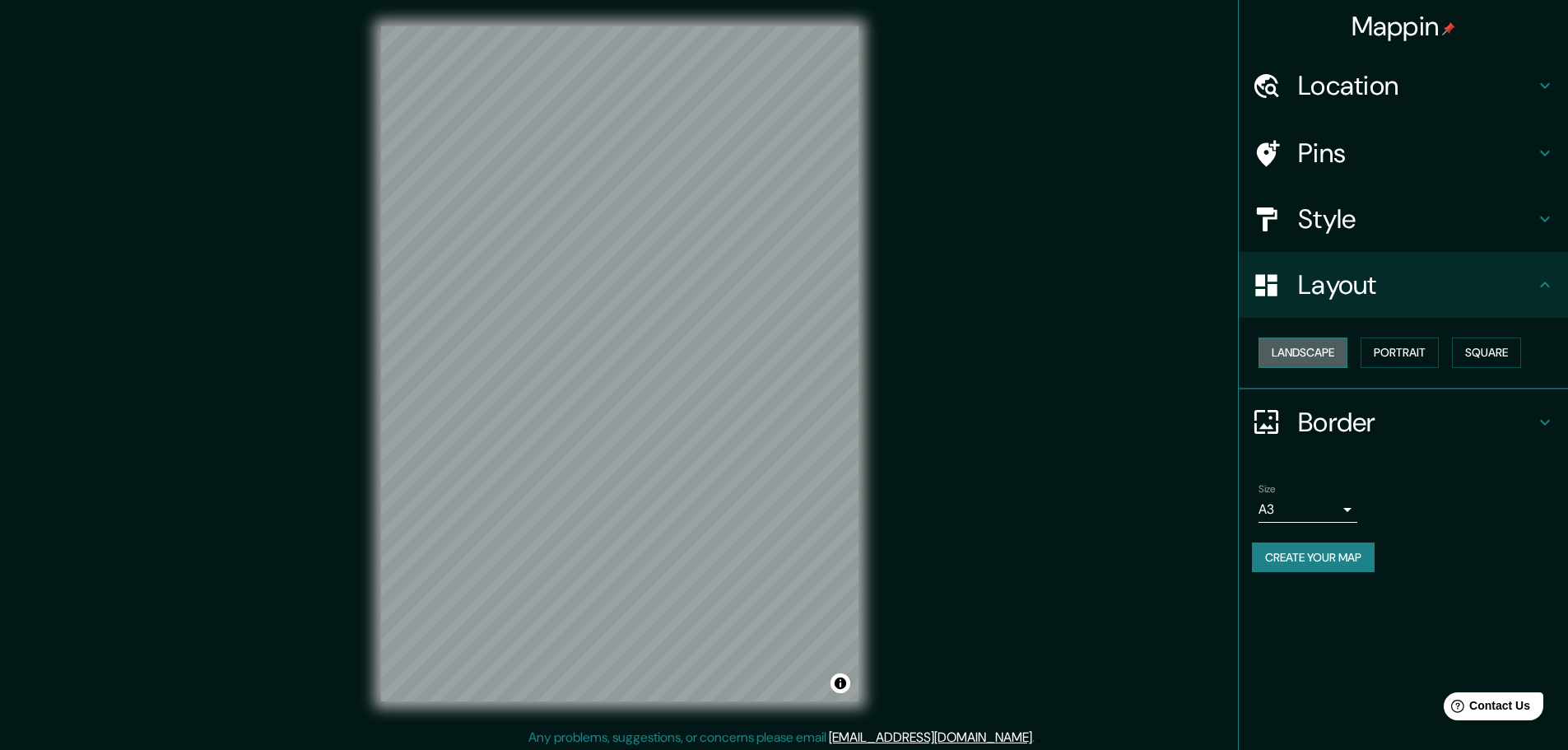
click at [1313, 357] on button "Landscape" at bounding box center [1303, 352] width 89 height 31
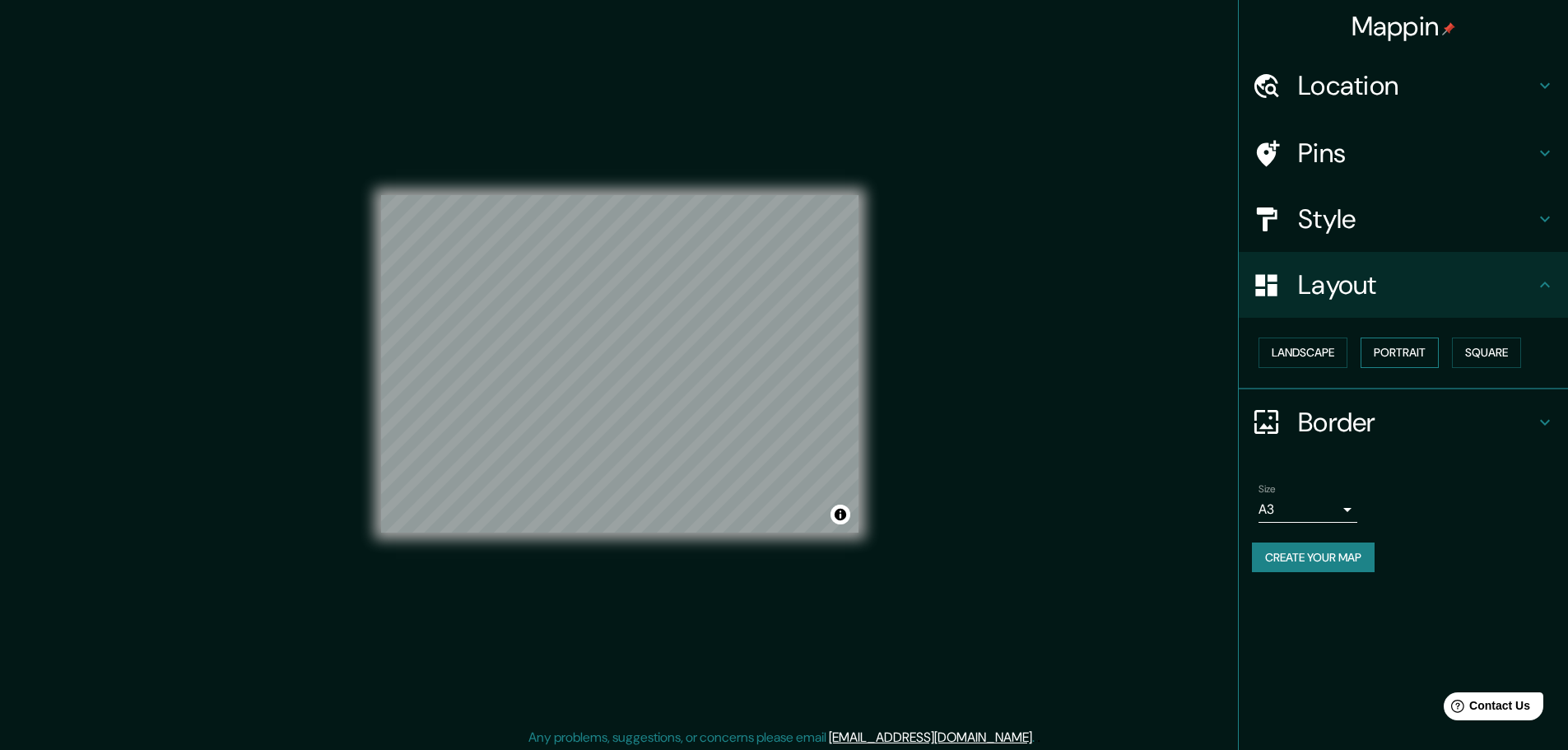
click at [1437, 363] on button "Portrait" at bounding box center [1400, 352] width 78 height 31
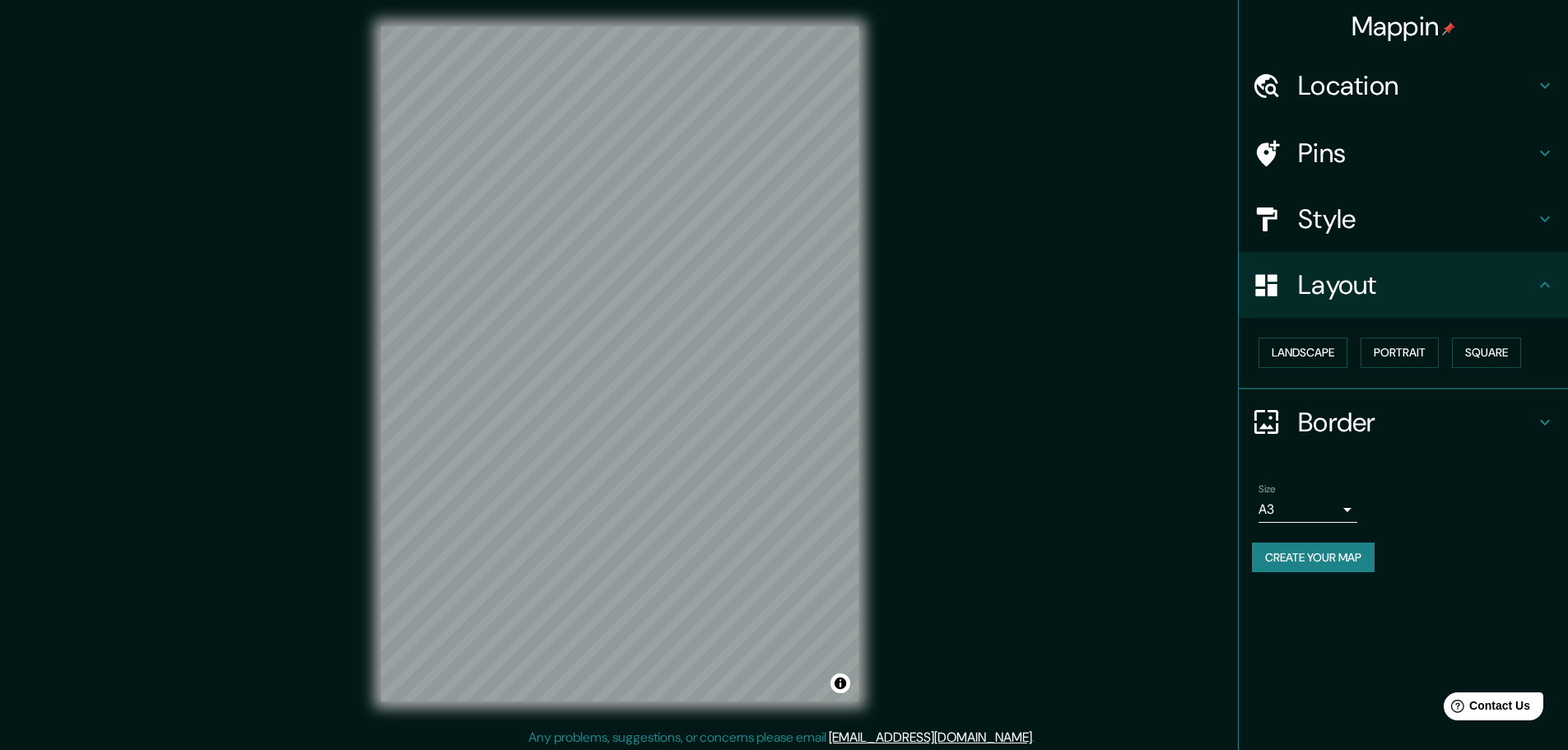
click at [1102, 153] on div "Mappin Location Pins Style Layout Landscape Portrait Square Border Choose a bor…" at bounding box center [784, 377] width 1568 height 754
click at [734, 0] on html "Mappin Location Pins Style Layout Landscape Portrait Square Border Choose a bor…" at bounding box center [784, 375] width 1568 height 750
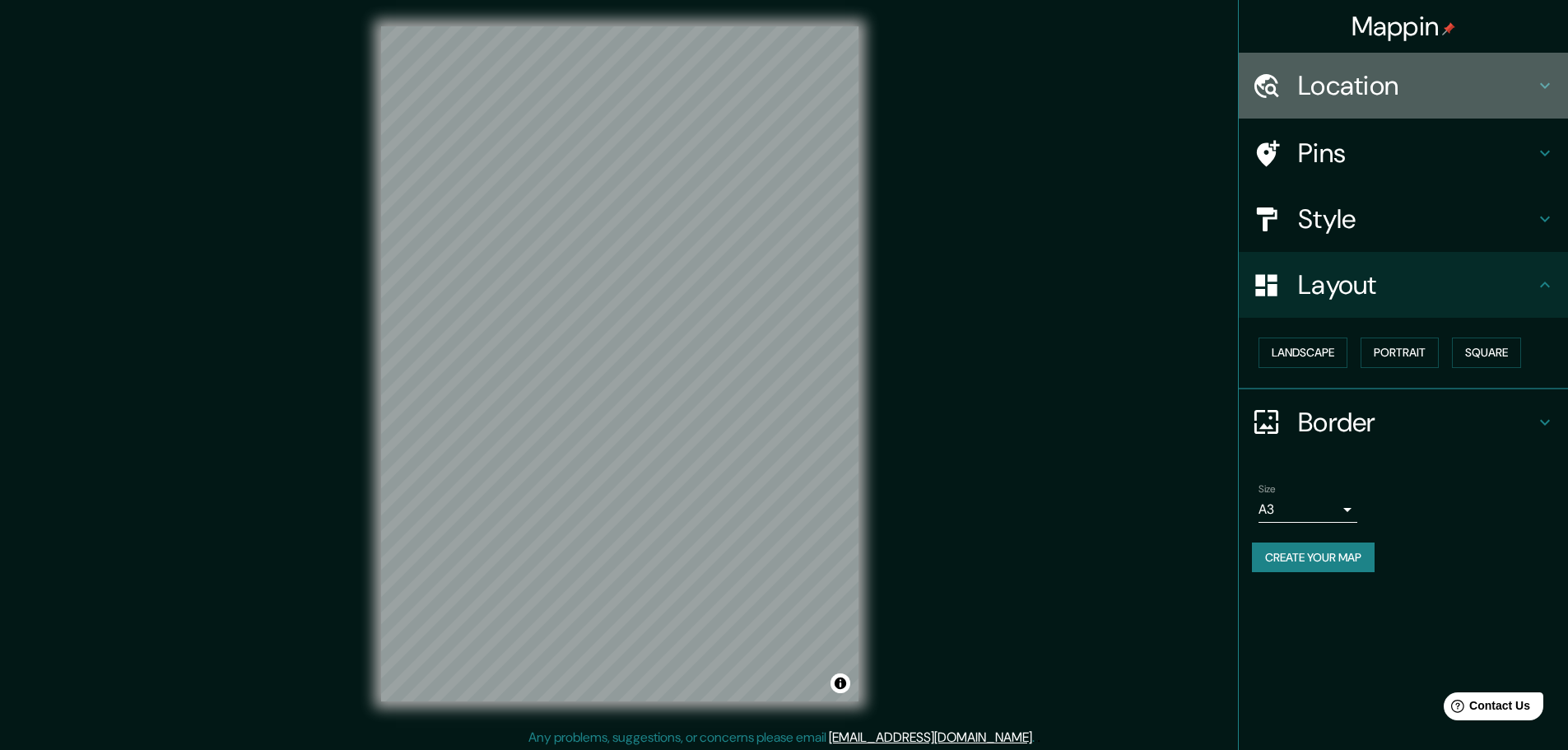
click at [1410, 108] on div "Location" at bounding box center [1403, 86] width 329 height 66
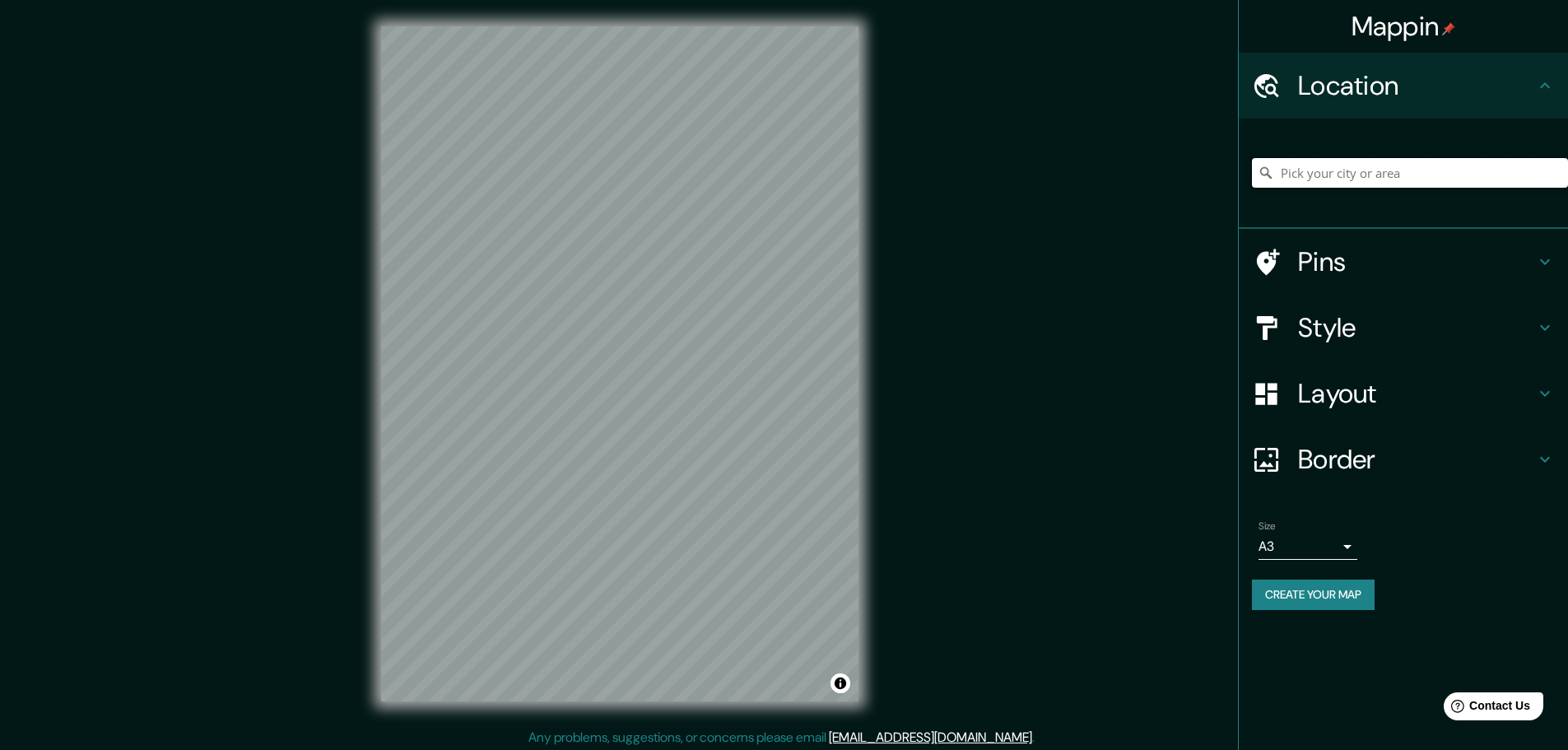
click at [1390, 164] on input "Pick your city or area" at bounding box center [1410, 173] width 316 height 30
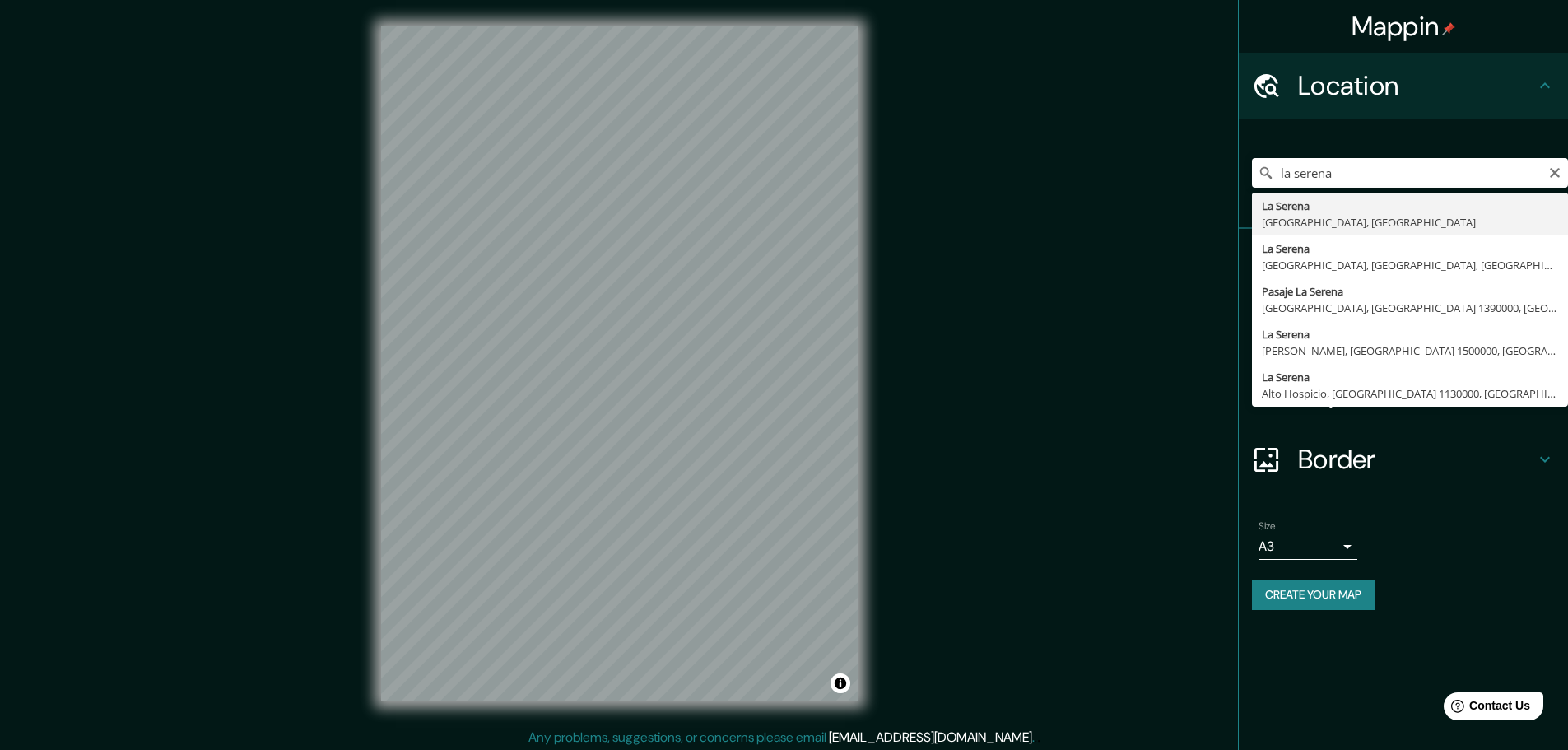
type input "[GEOGRAPHIC_DATA], [GEOGRAPHIC_DATA], [GEOGRAPHIC_DATA]"
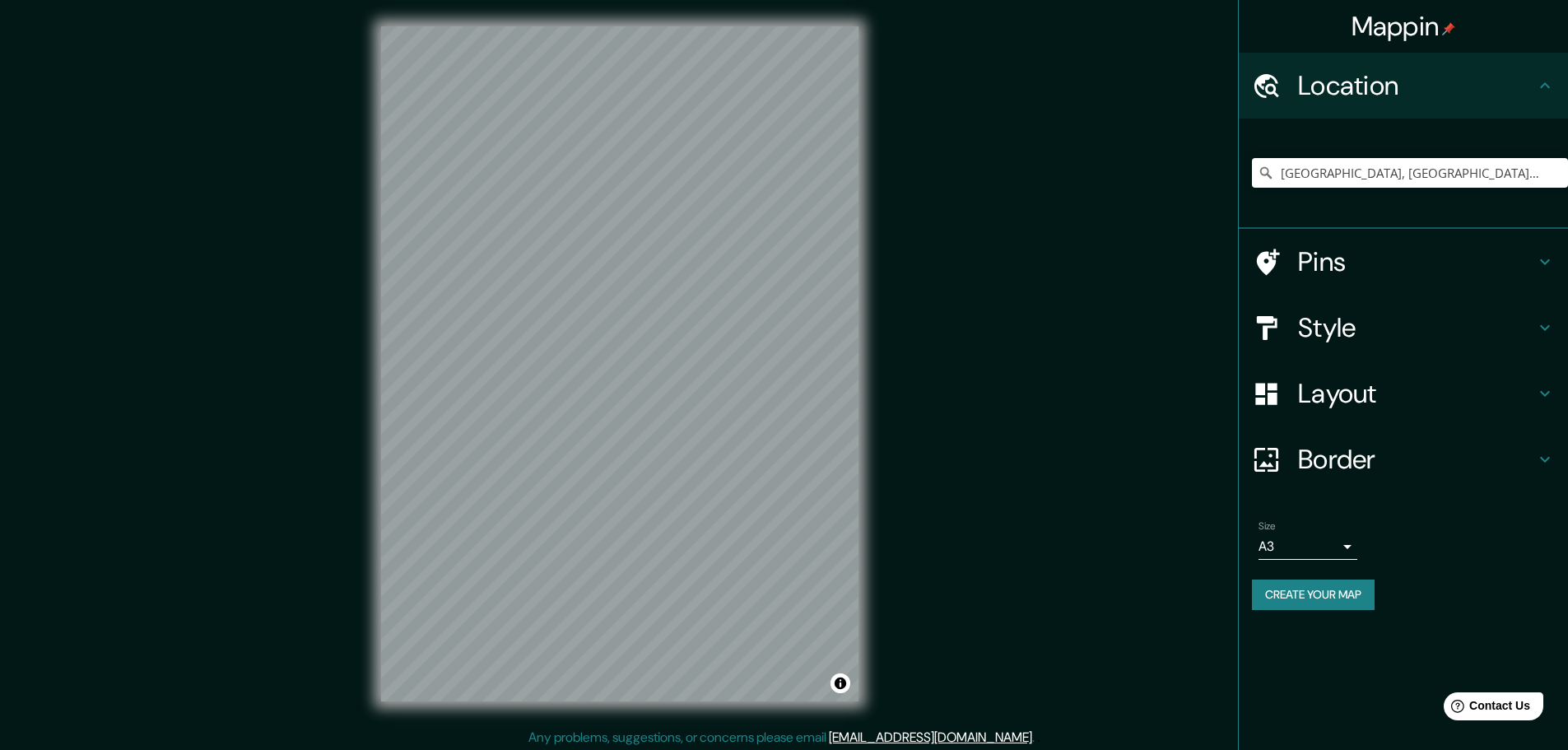
drag, startPoint x: 876, startPoint y: 341, endPoint x: 970, endPoint y: 376, distance: 100.3
click at [970, 376] on div "Mappin Location [GEOGRAPHIC_DATA], [GEOGRAPHIC_DATA], [GEOGRAPHIC_DATA] Pins St…" at bounding box center [784, 377] width 1568 height 754
drag, startPoint x: 863, startPoint y: 333, endPoint x: 1136, endPoint y: 193, distance: 306.8
click at [1136, 193] on div "Mappin Location [GEOGRAPHIC_DATA], [GEOGRAPHIC_DATA], [GEOGRAPHIC_DATA] Pins St…" at bounding box center [784, 377] width 1568 height 754
click at [1367, 597] on button "Create your map" at bounding box center [1313, 594] width 123 height 31
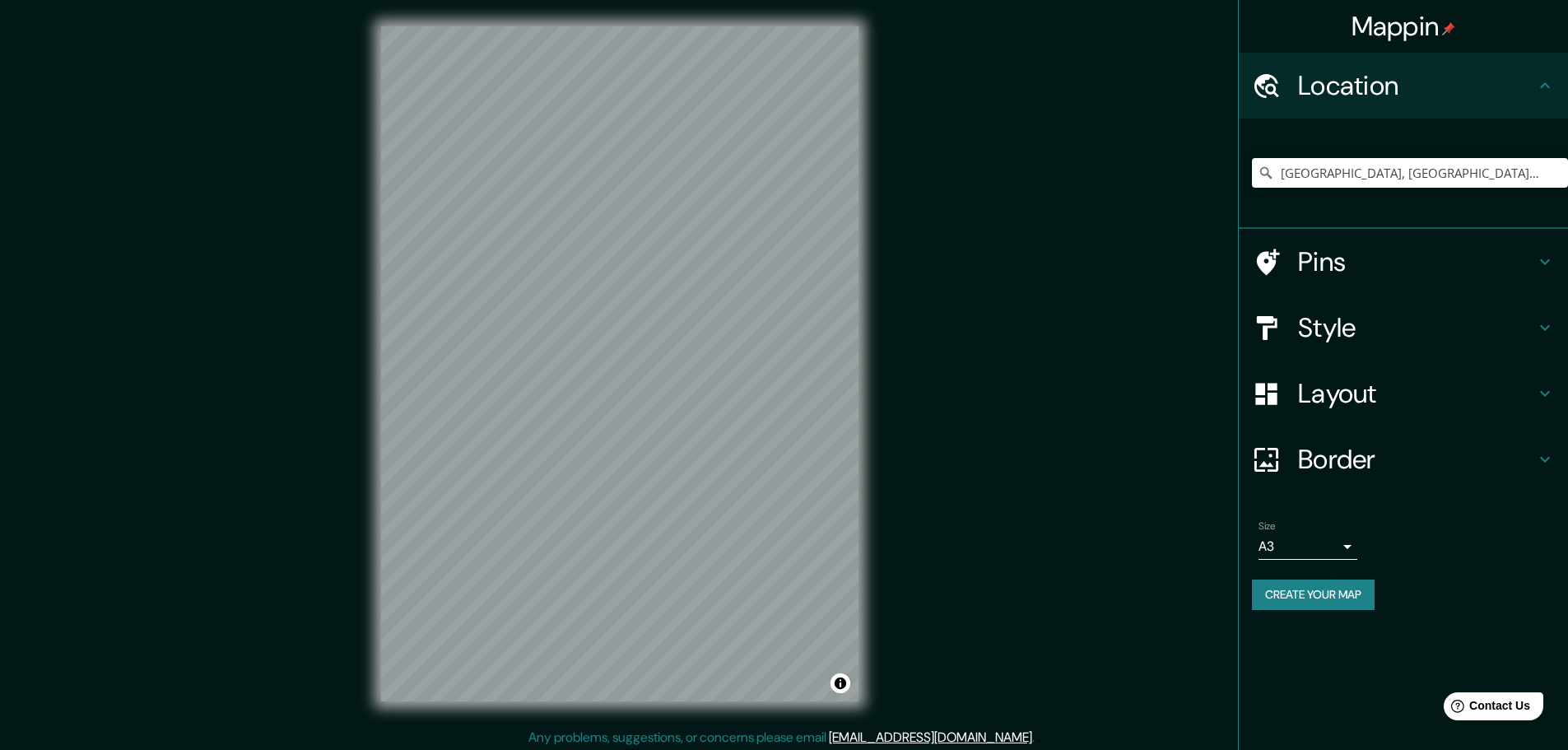
click at [1357, 589] on button "Create your map" at bounding box center [1313, 594] width 123 height 31
